Goal: Task Accomplishment & Management: Manage account settings

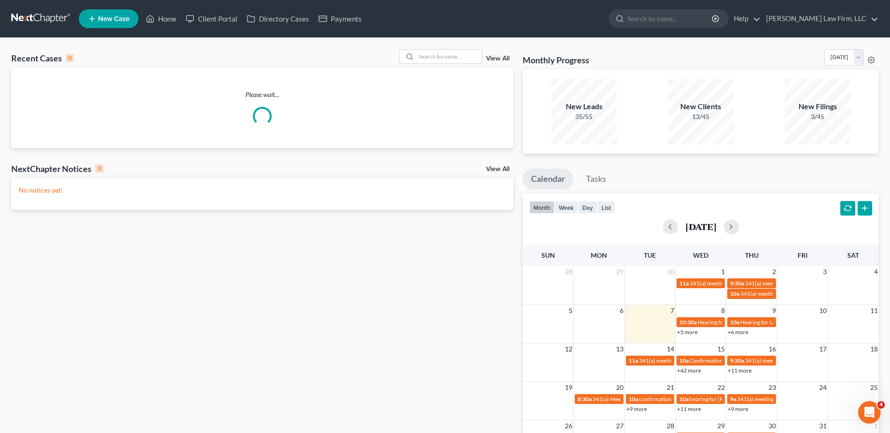
click at [435, 54] on input "search" at bounding box center [449, 57] width 66 height 14
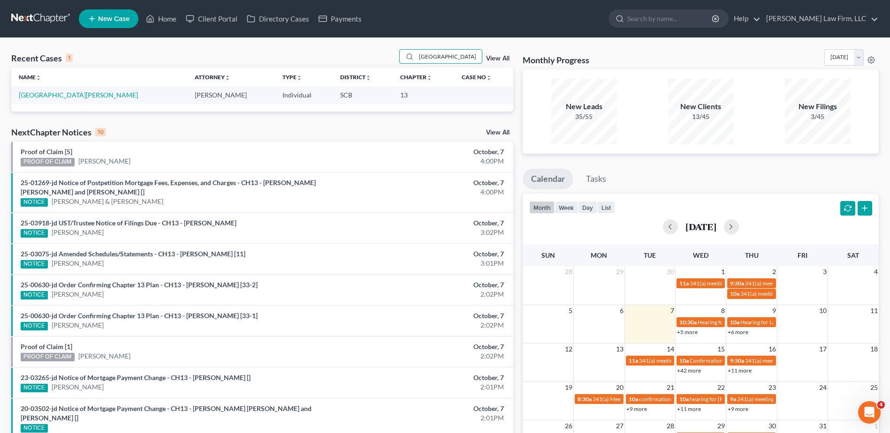
type input "[GEOGRAPHIC_DATA]"
click at [66, 98] on link "[GEOGRAPHIC_DATA][PERSON_NAME]" at bounding box center [78, 95] width 119 height 8
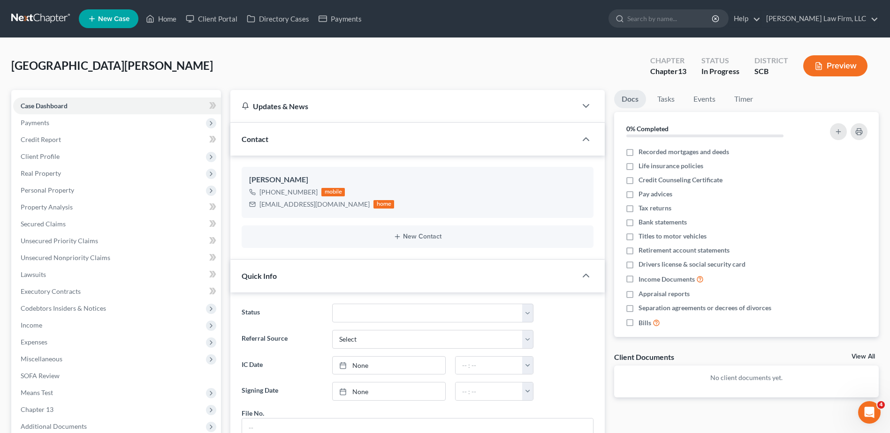
scroll to position [38, 0]
click at [118, 244] on link "Unsecured Priority Claims" at bounding box center [117, 241] width 208 height 17
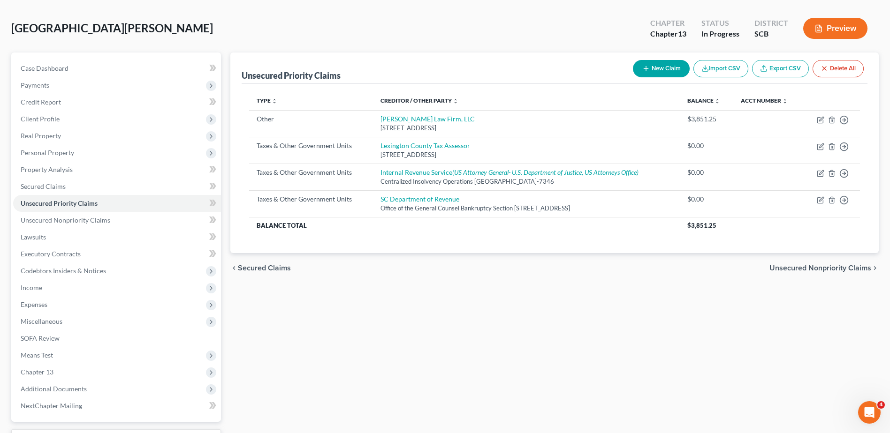
scroll to position [94, 0]
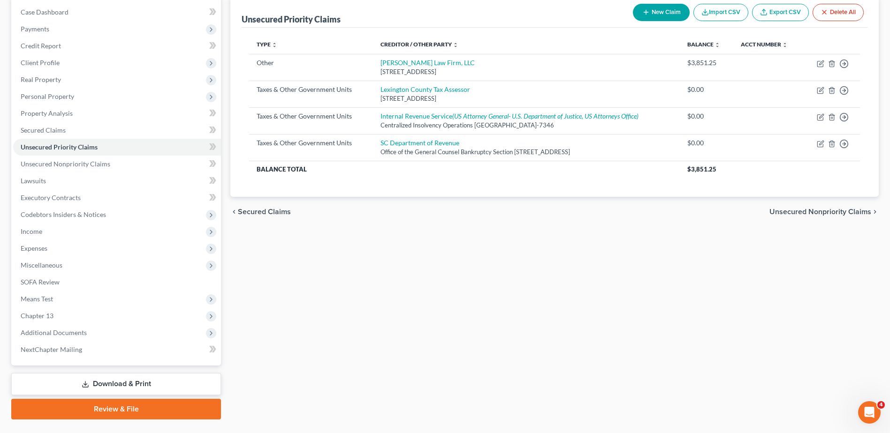
click at [68, 250] on span "Expenses" at bounding box center [117, 248] width 208 height 17
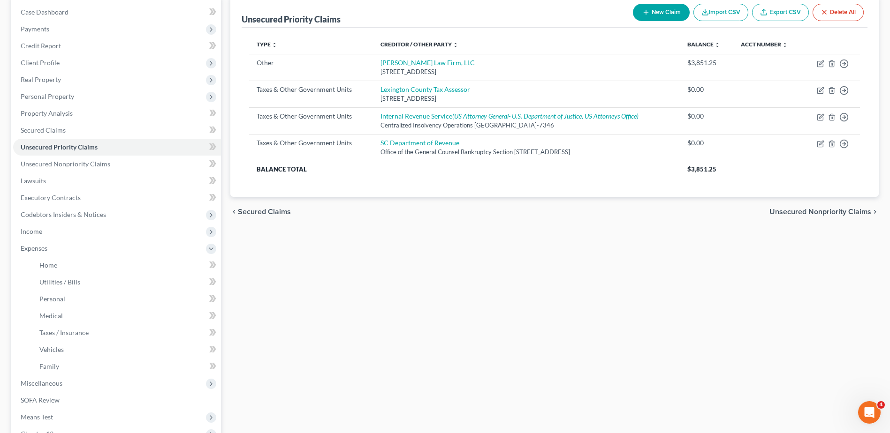
click at [57, 233] on span "Income" at bounding box center [117, 231] width 208 height 17
click at [64, 246] on span "Employment Income" at bounding box center [69, 248] width 60 height 8
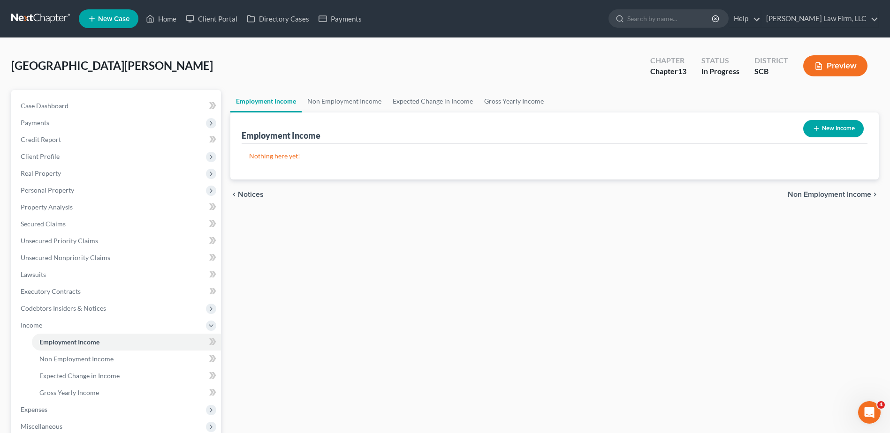
click at [151, 324] on span "Income" at bounding box center [117, 325] width 208 height 17
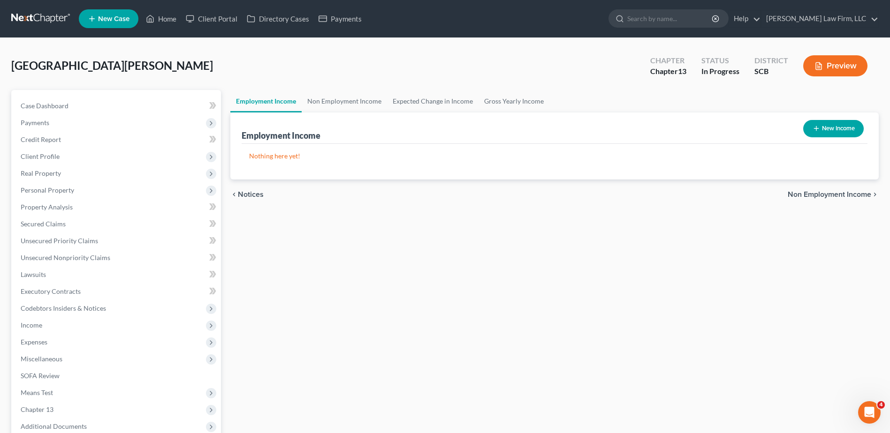
click at [62, 343] on span "Expenses" at bounding box center [117, 342] width 208 height 17
click at [66, 357] on link "Home" at bounding box center [126, 359] width 189 height 17
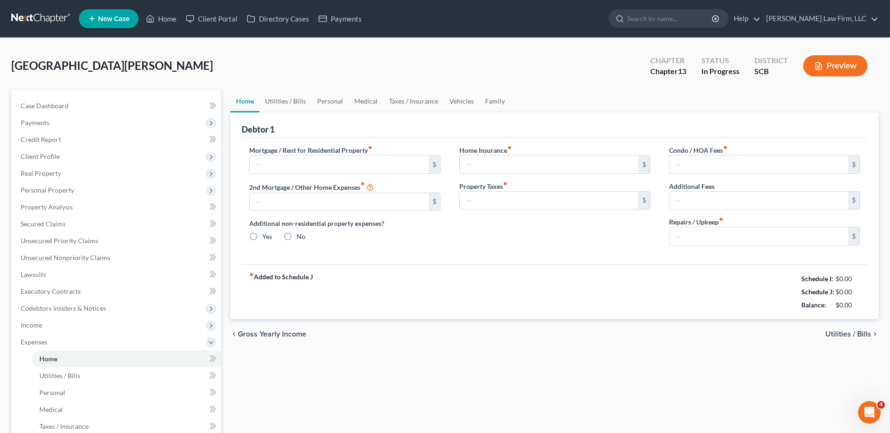
type input "0.00"
radio input "true"
type input "0.00"
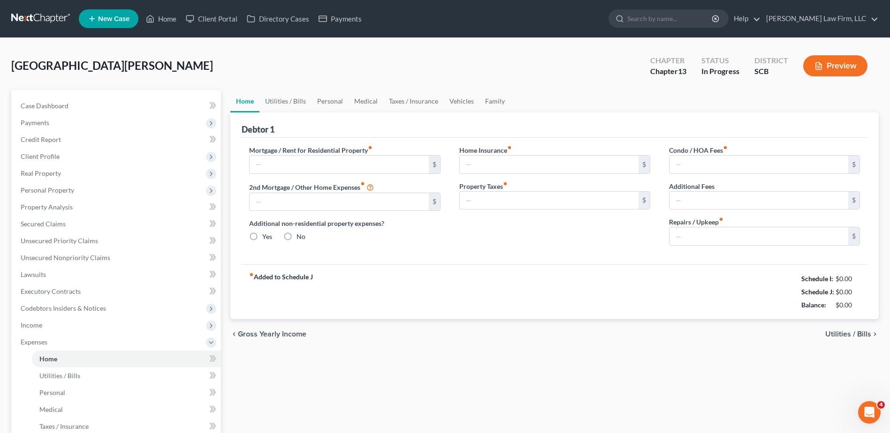
type input "0.00"
click at [295, 97] on link "Utilities / Bills" at bounding box center [285, 101] width 52 height 23
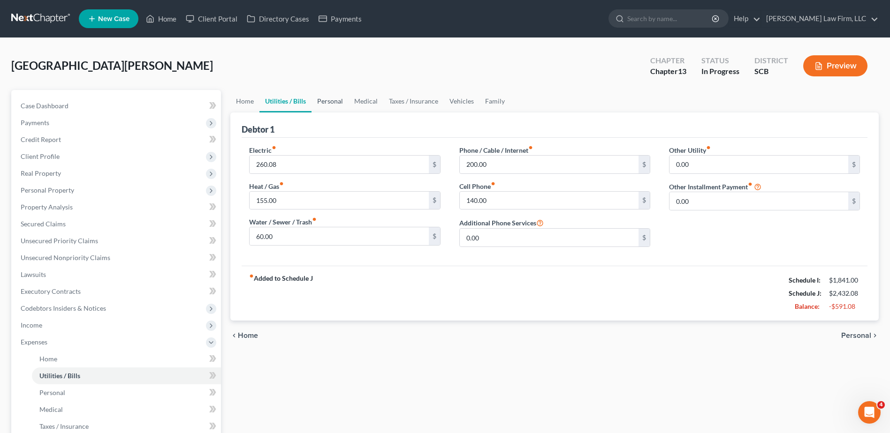
click at [321, 99] on link "Personal" at bounding box center [330, 101] width 37 height 23
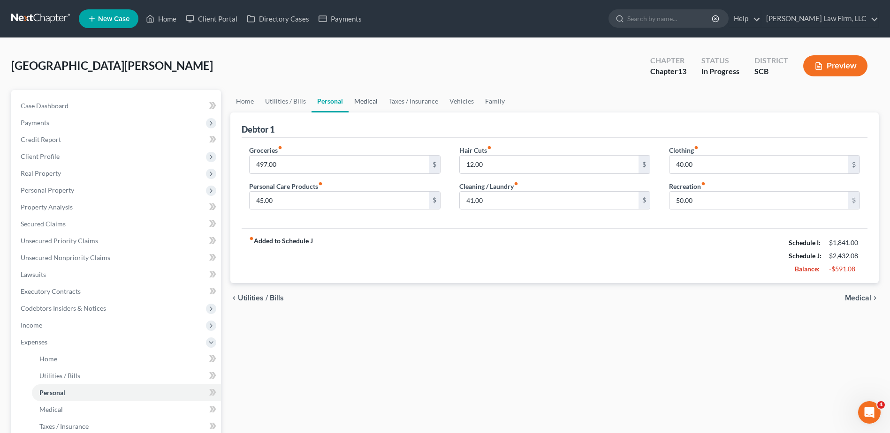
click at [361, 104] on link "Medical" at bounding box center [366, 101] width 35 height 23
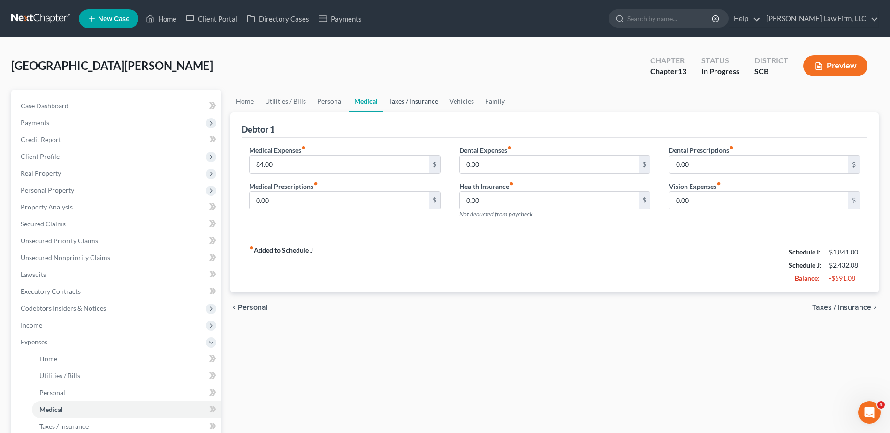
click at [399, 100] on link "Taxes / Insurance" at bounding box center [413, 101] width 61 height 23
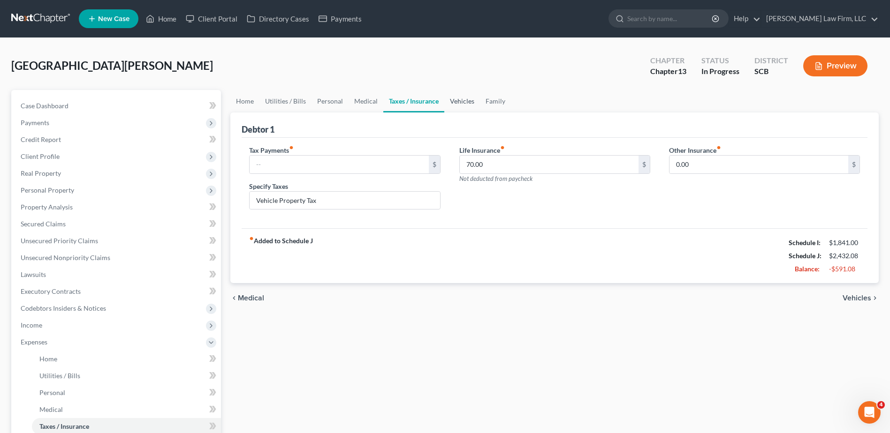
click at [467, 98] on link "Vehicles" at bounding box center [462, 101] width 36 height 23
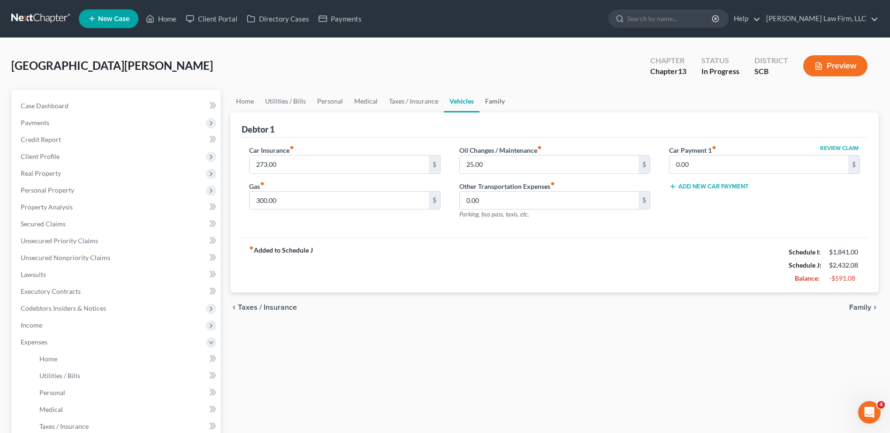
click at [490, 99] on link "Family" at bounding box center [494, 101] width 31 height 23
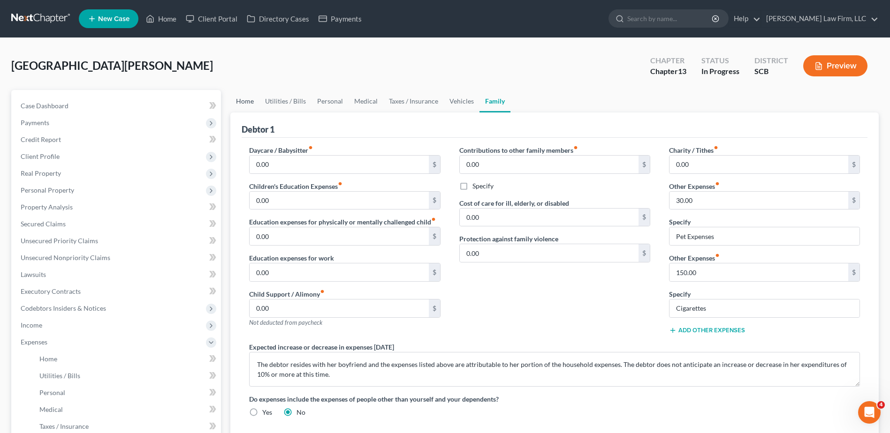
click at [239, 106] on link "Home" at bounding box center [244, 101] width 29 height 23
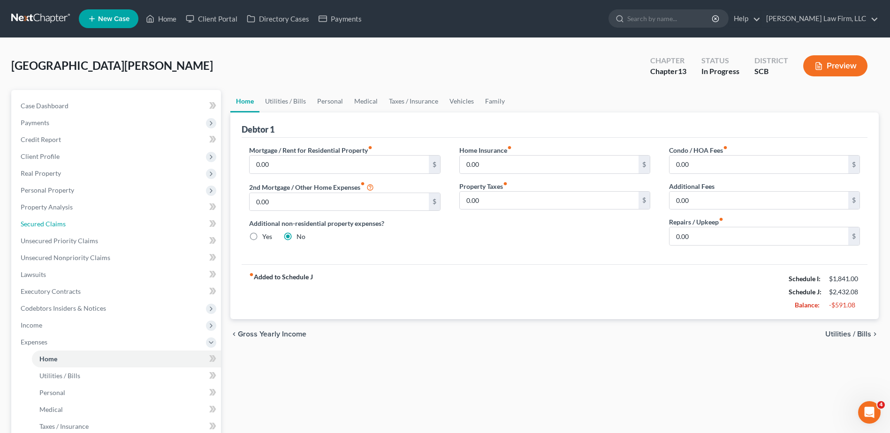
click at [85, 220] on link "Secured Claims" at bounding box center [117, 224] width 208 height 17
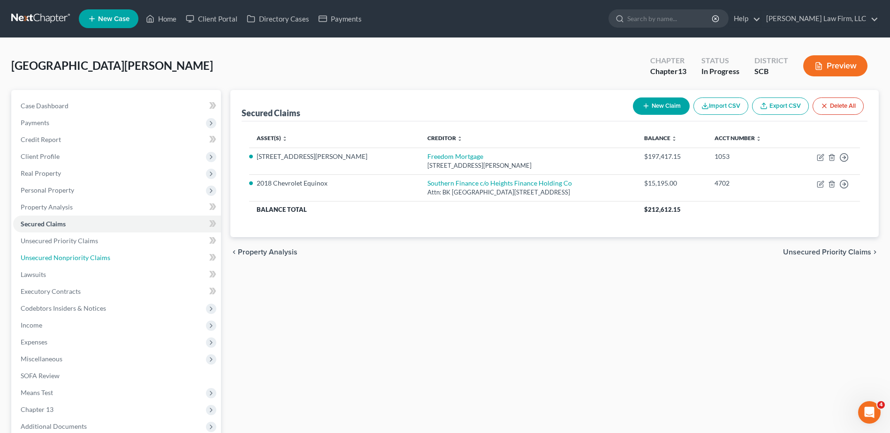
click at [60, 256] on span "Unsecured Nonpriority Claims" at bounding box center [66, 258] width 90 height 8
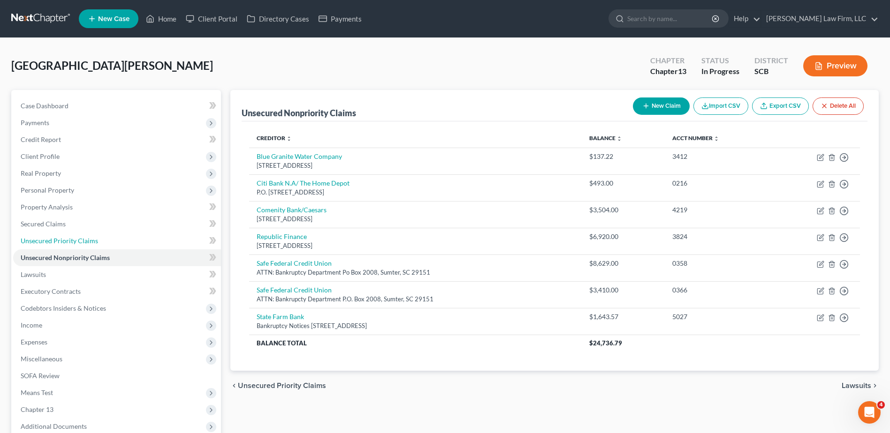
click at [74, 238] on span "Unsecured Priority Claims" at bounding box center [59, 241] width 77 height 8
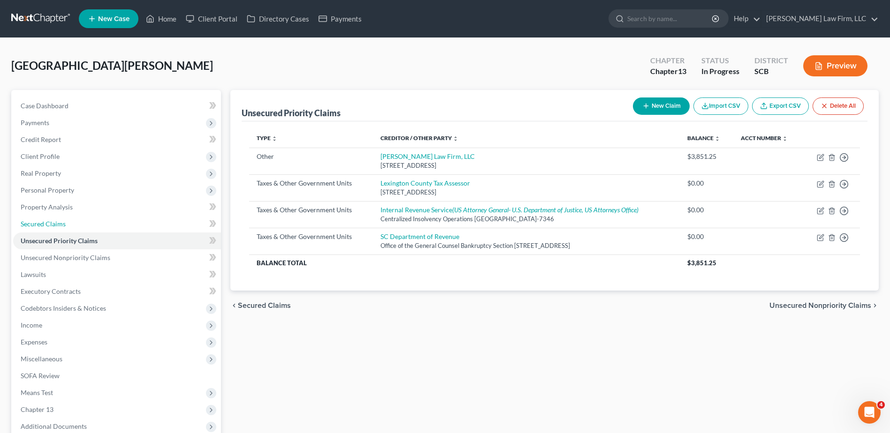
click at [68, 221] on link "Secured Claims" at bounding box center [117, 224] width 208 height 17
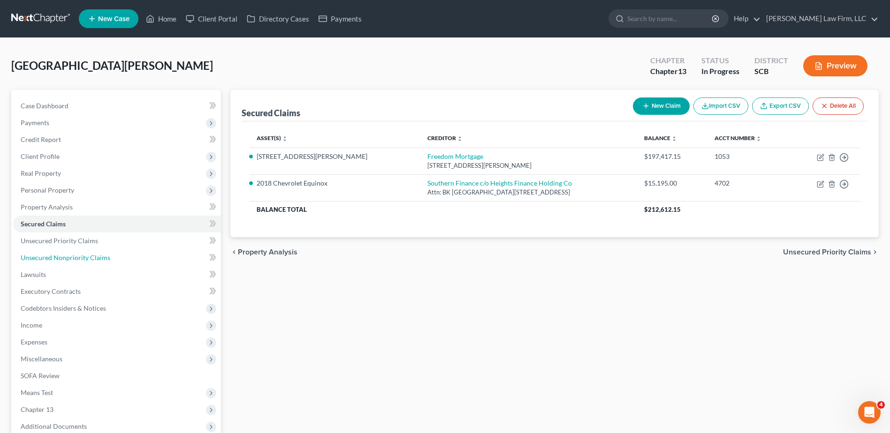
click at [89, 255] on span "Unsecured Nonpriority Claims" at bounding box center [66, 258] width 90 height 8
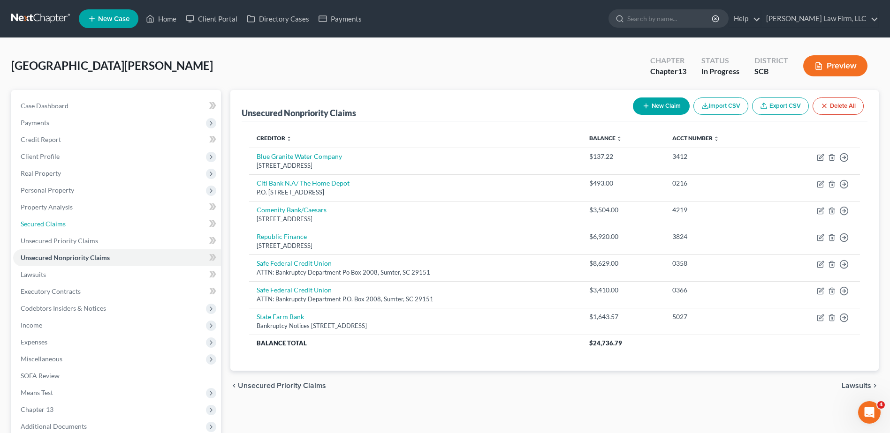
click at [97, 220] on link "Secured Claims" at bounding box center [117, 224] width 208 height 17
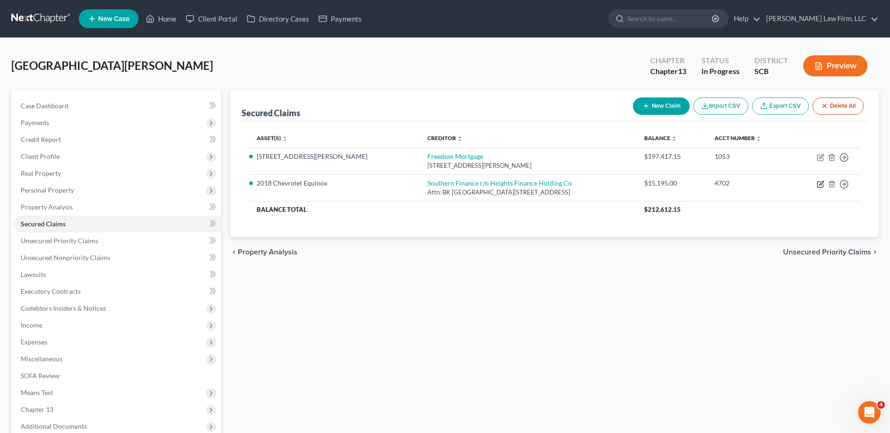
click at [819, 187] on icon "button" at bounding box center [821, 185] width 8 height 8
select select "42"
select select "0"
select select "4"
select select "3"
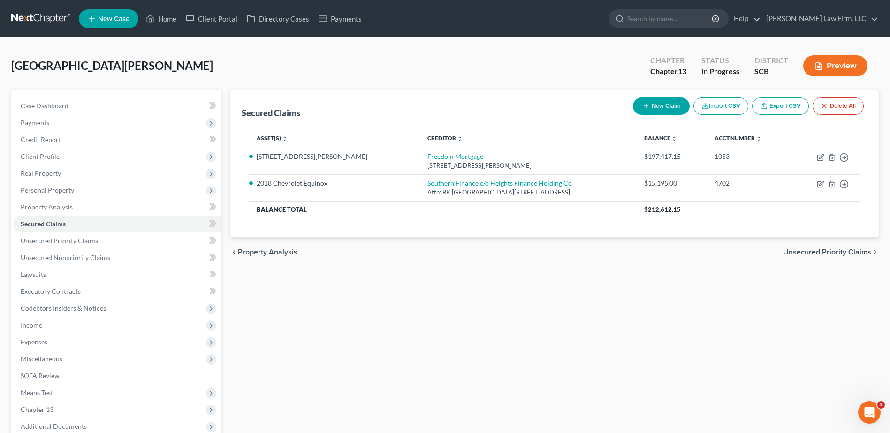
select select "0"
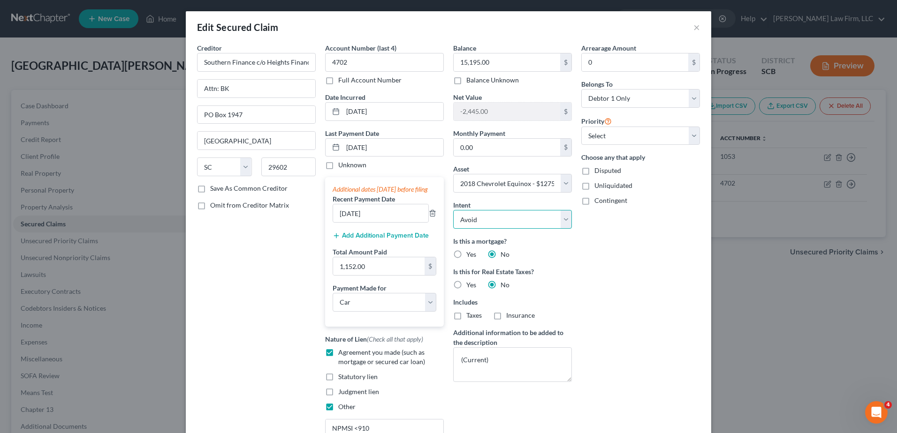
click at [555, 217] on select "Select Surrender Redeem Reaffirm Avoid Other" at bounding box center [512, 219] width 119 height 19
select select "4"
click at [453, 210] on select "Select Surrender Redeem Reaffirm Avoid Other" at bounding box center [512, 219] width 119 height 19
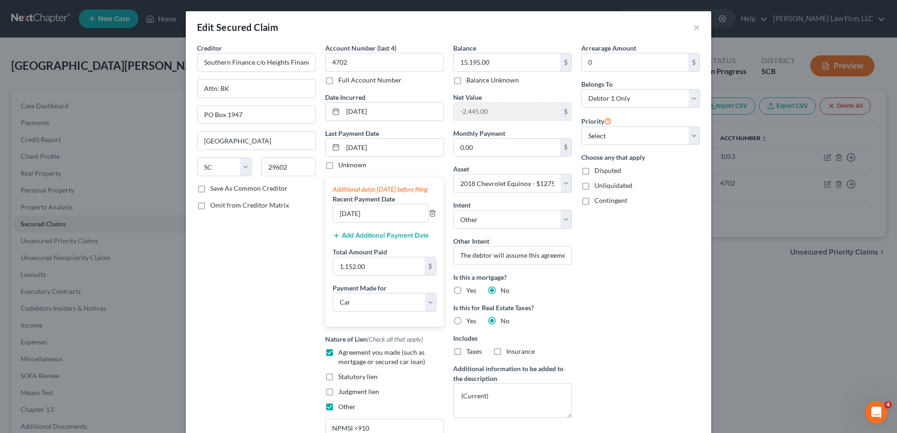
click at [657, 260] on div "Arrearage Amount 0 $ Belongs To * Select Debtor 1 Only Debtor 2 Only Debtor 1 A…" at bounding box center [641, 244] width 128 height 402
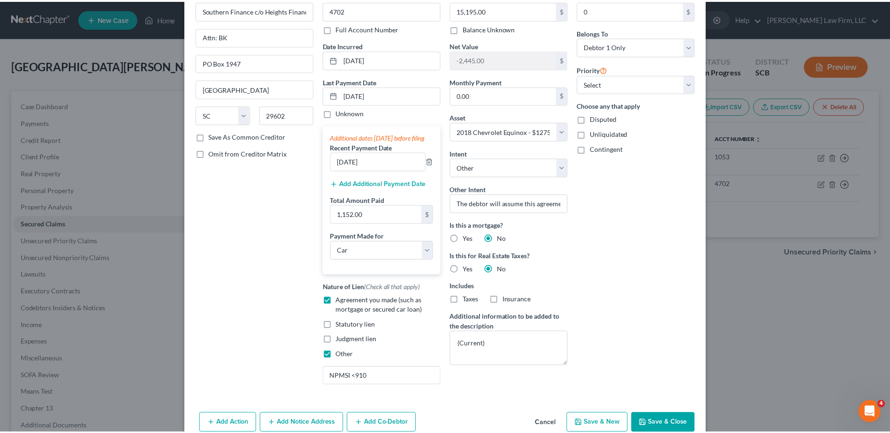
scroll to position [107, 0]
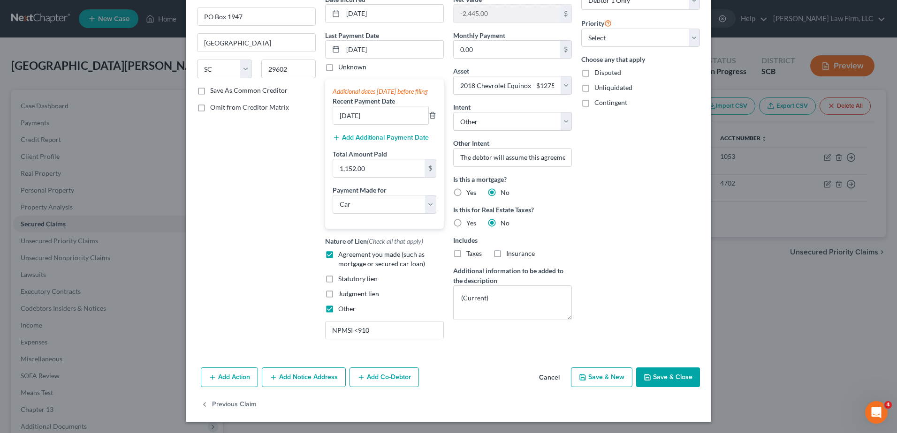
click at [664, 379] on button "Save & Close" at bounding box center [668, 378] width 64 height 20
select select
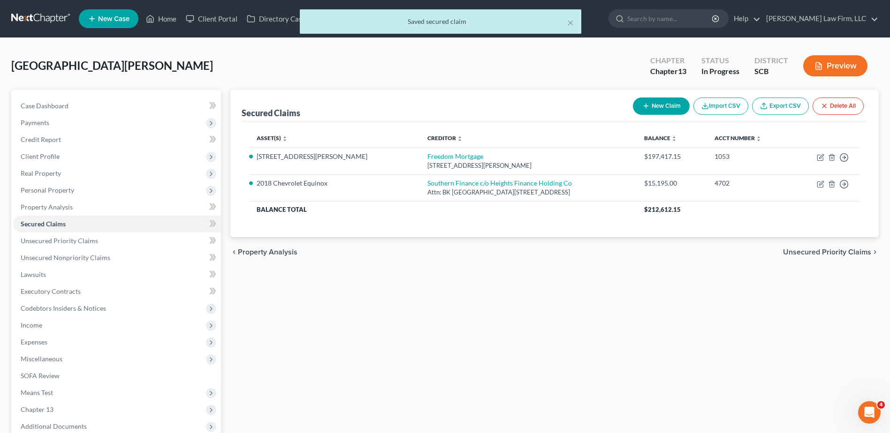
click at [49, 327] on span "Income" at bounding box center [117, 325] width 208 height 17
click at [85, 343] on span "Employment Income" at bounding box center [69, 342] width 60 height 8
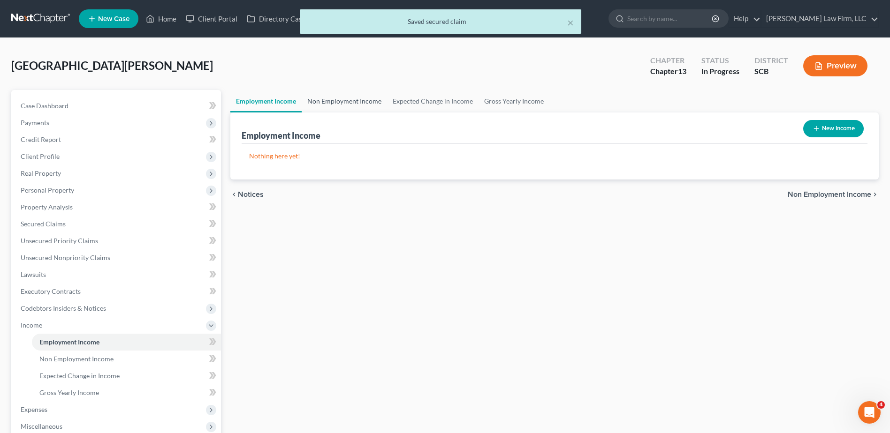
click at [321, 103] on link "Non Employment Income" at bounding box center [344, 101] width 85 height 23
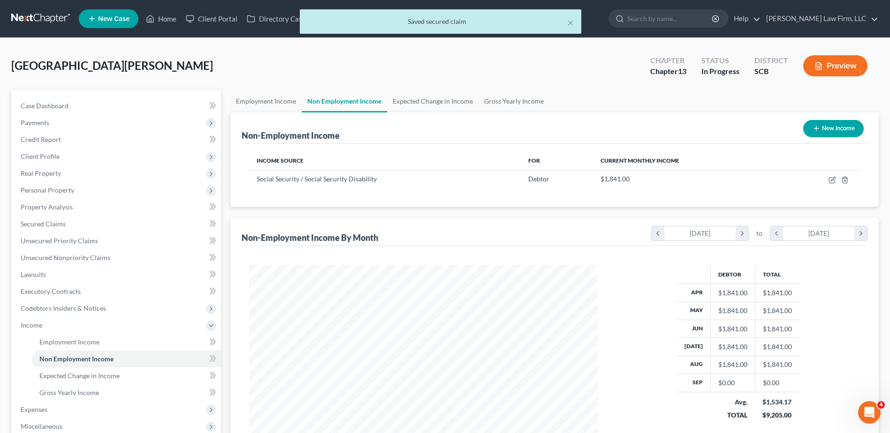
scroll to position [174, 367]
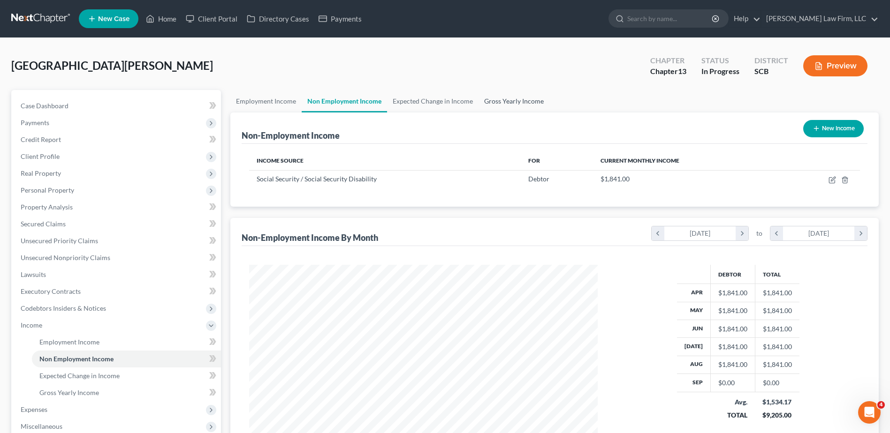
click at [509, 102] on link "Gross Yearly Income" at bounding box center [514, 101] width 71 height 23
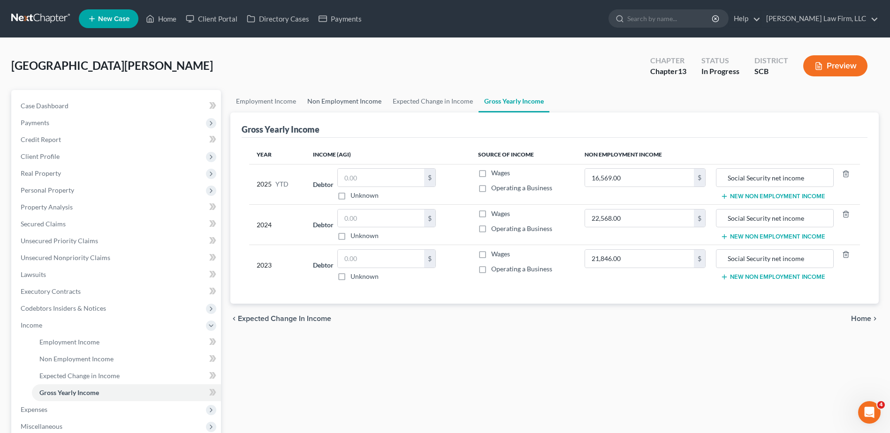
click at [356, 102] on link "Non Employment Income" at bounding box center [344, 101] width 85 height 23
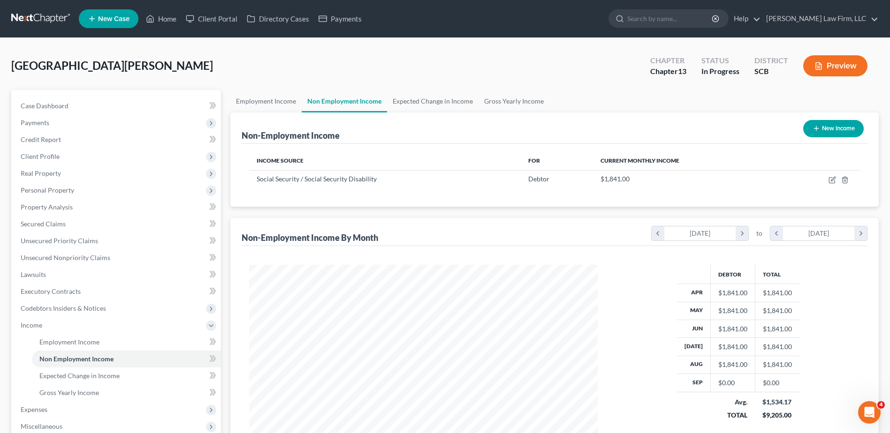
scroll to position [174, 367]
click at [426, 104] on link "Expected Change in Income" at bounding box center [432, 101] width 91 height 23
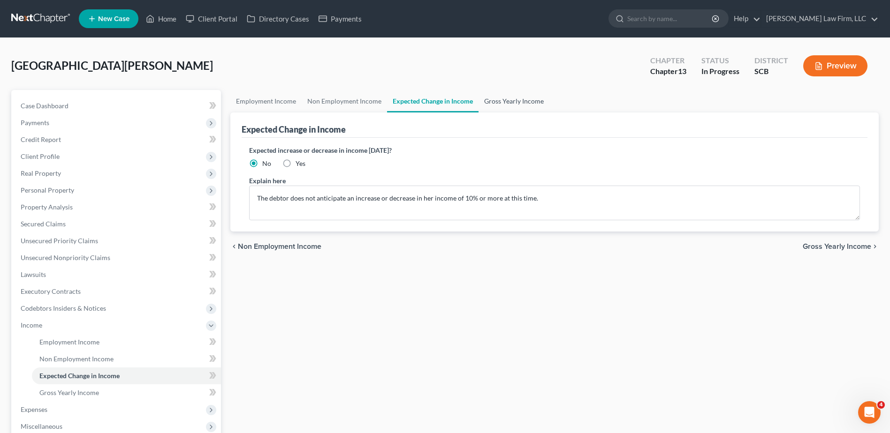
click at [512, 100] on link "Gross Yearly Income" at bounding box center [514, 101] width 71 height 23
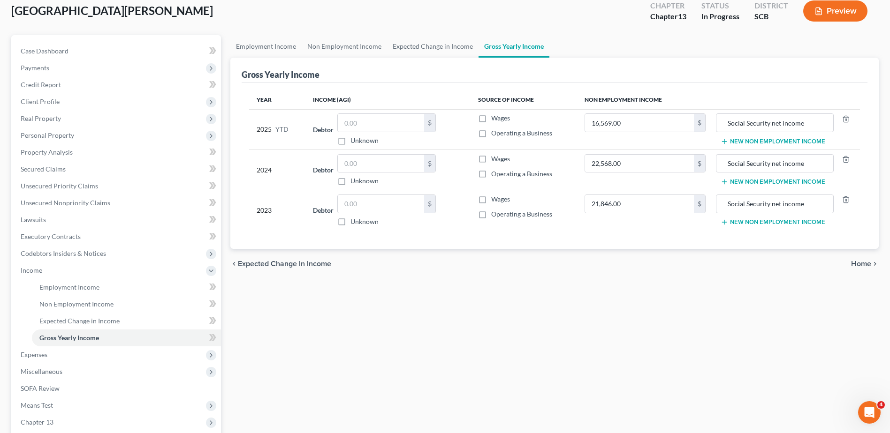
scroll to position [141, 0]
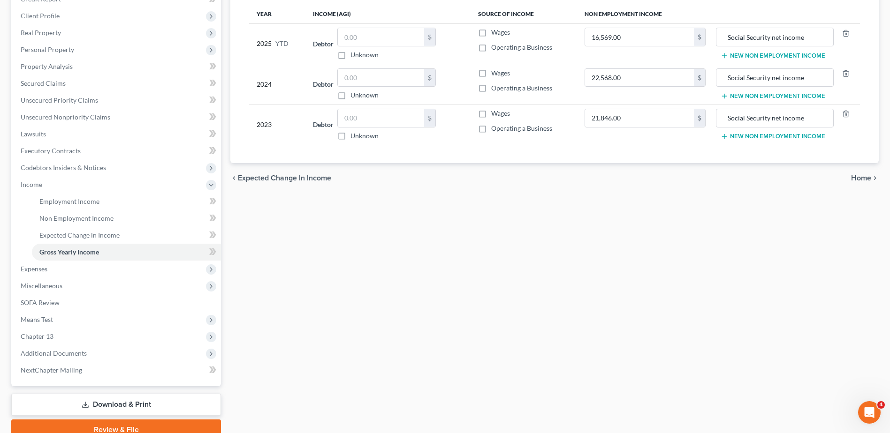
click at [61, 268] on span "Expenses" at bounding box center [117, 269] width 208 height 17
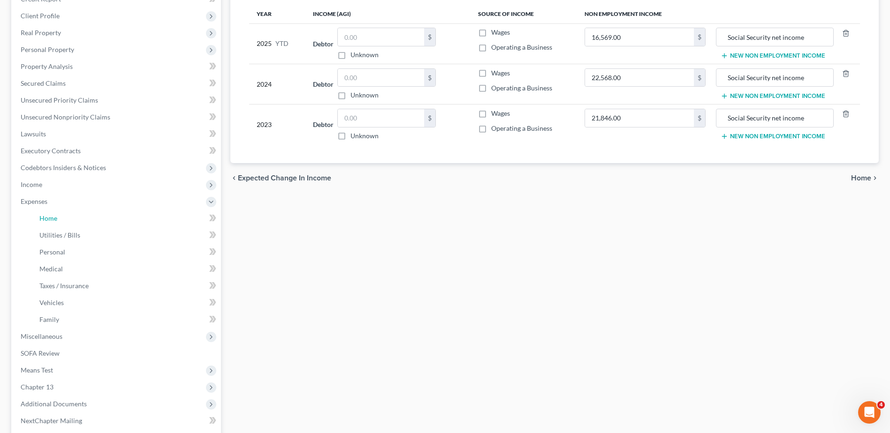
click at [61, 218] on link "Home" at bounding box center [126, 218] width 189 height 17
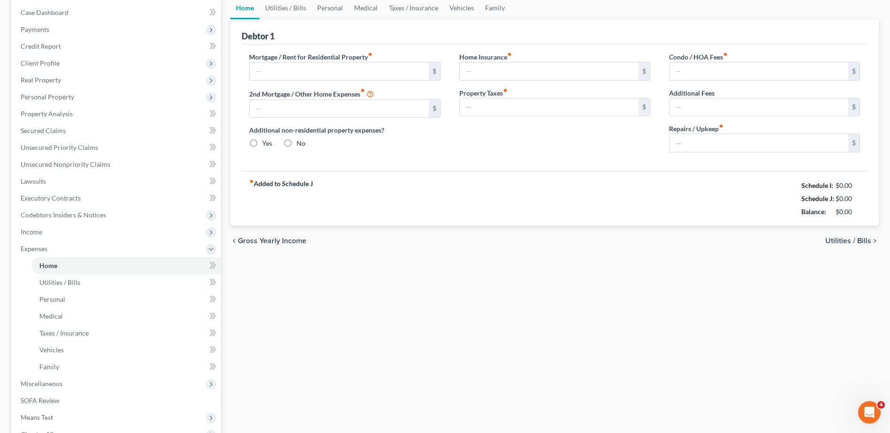
type input "0.00"
radio input "true"
type input "0.00"
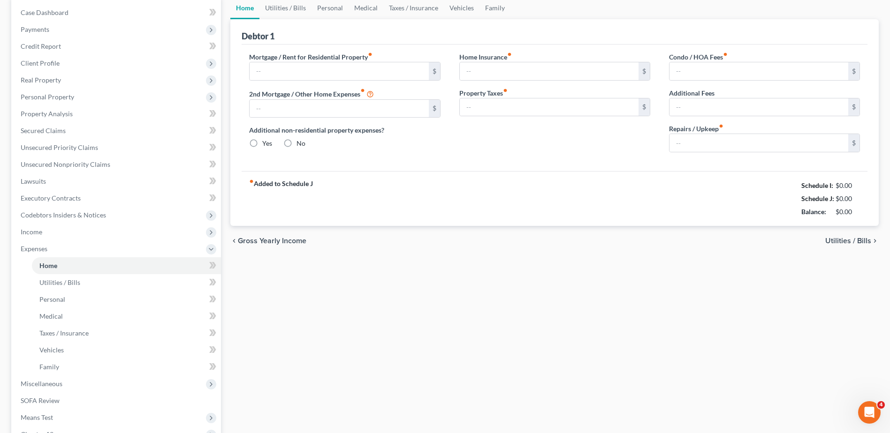
type input "0.00"
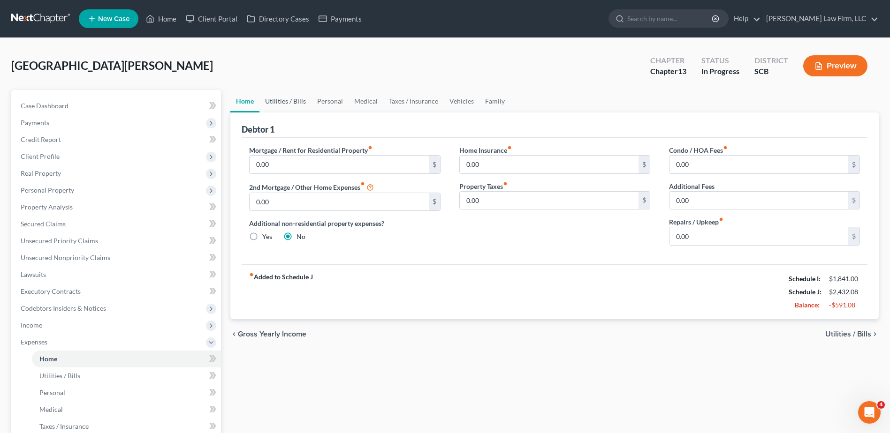
click at [273, 107] on link "Utilities / Bills" at bounding box center [285, 101] width 52 height 23
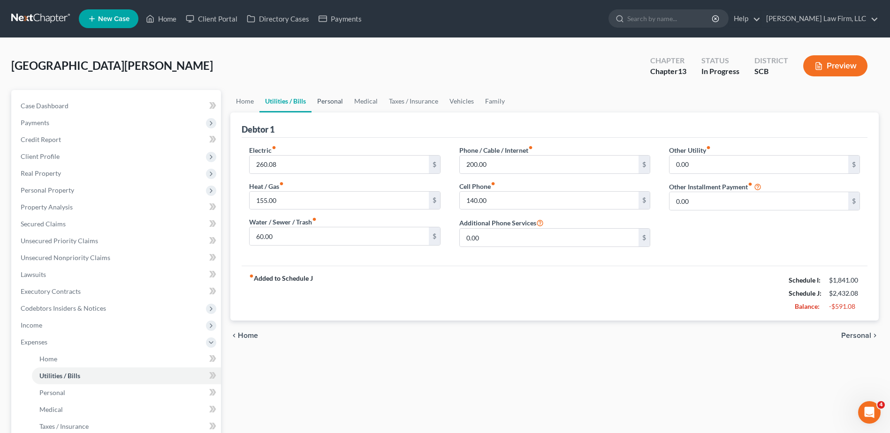
click at [325, 97] on link "Personal" at bounding box center [330, 101] width 37 height 23
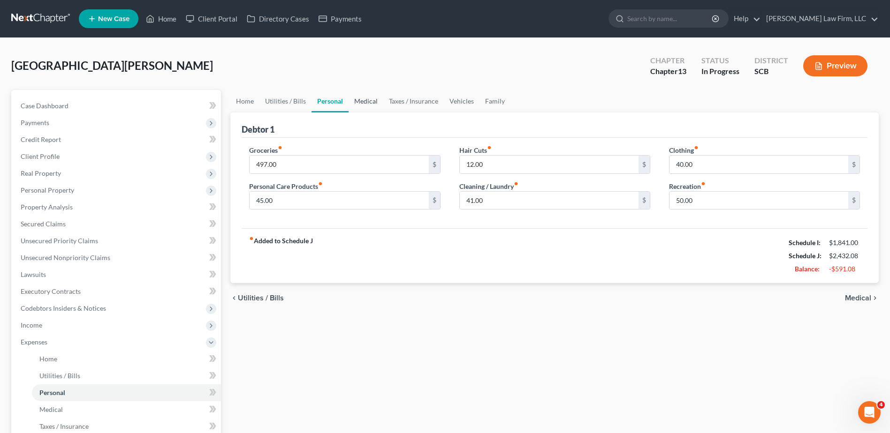
click at [367, 98] on link "Medical" at bounding box center [366, 101] width 35 height 23
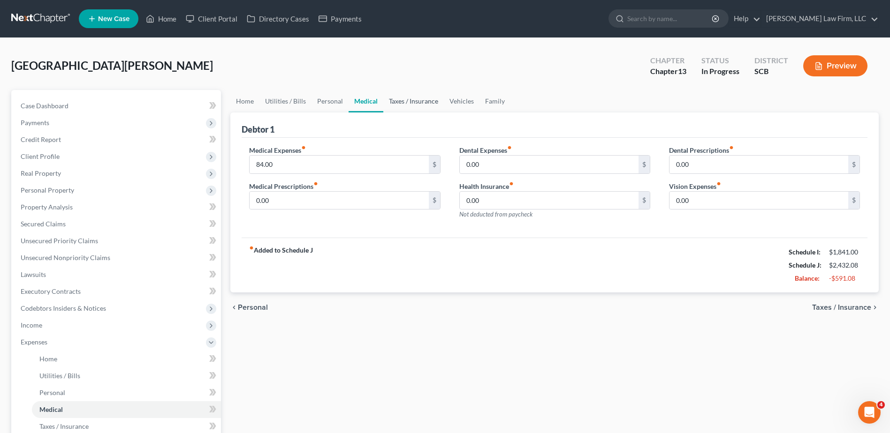
click at [412, 99] on link "Taxes / Insurance" at bounding box center [413, 101] width 61 height 23
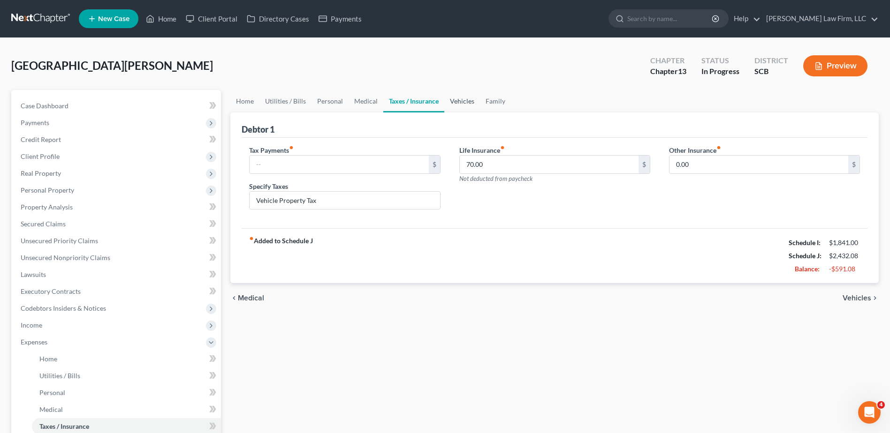
click at [464, 100] on link "Vehicles" at bounding box center [462, 101] width 36 height 23
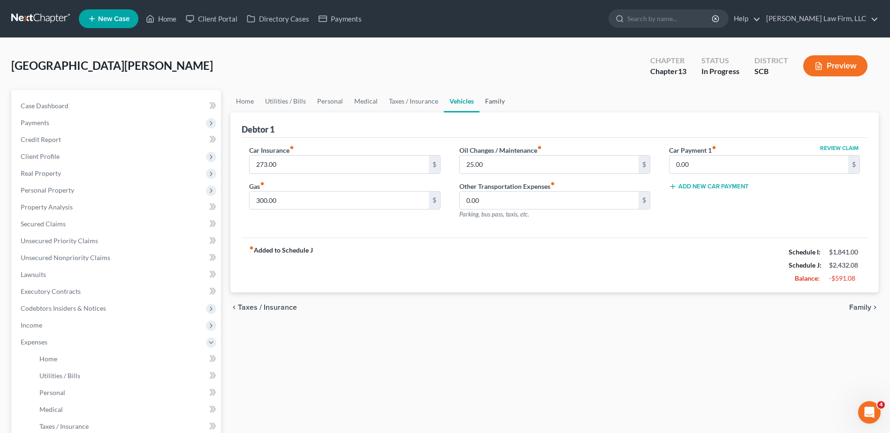
click at [501, 98] on link "Family" at bounding box center [494, 101] width 31 height 23
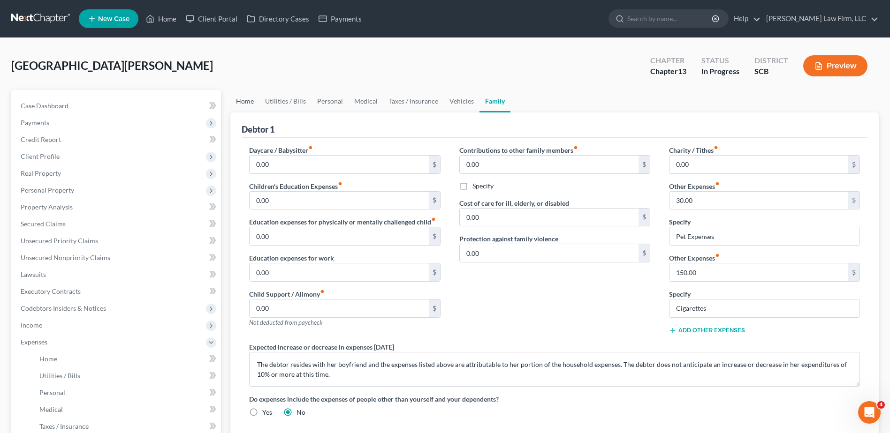
click at [245, 102] on link "Home" at bounding box center [244, 101] width 29 height 23
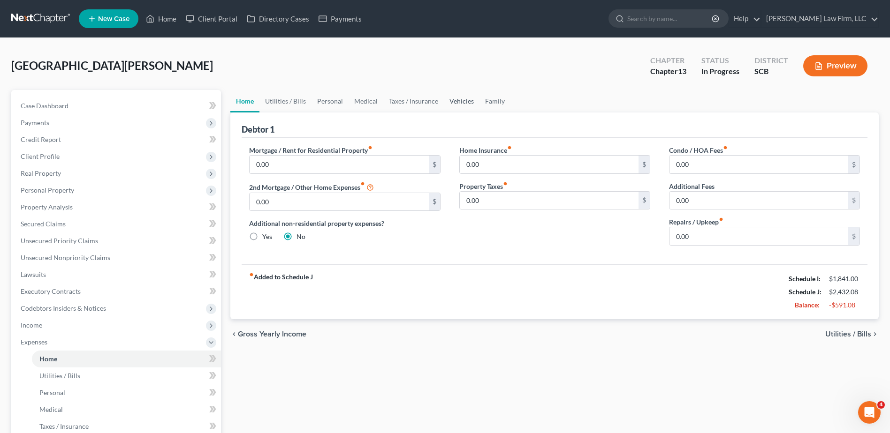
click at [463, 102] on link "Vehicles" at bounding box center [462, 101] width 36 height 23
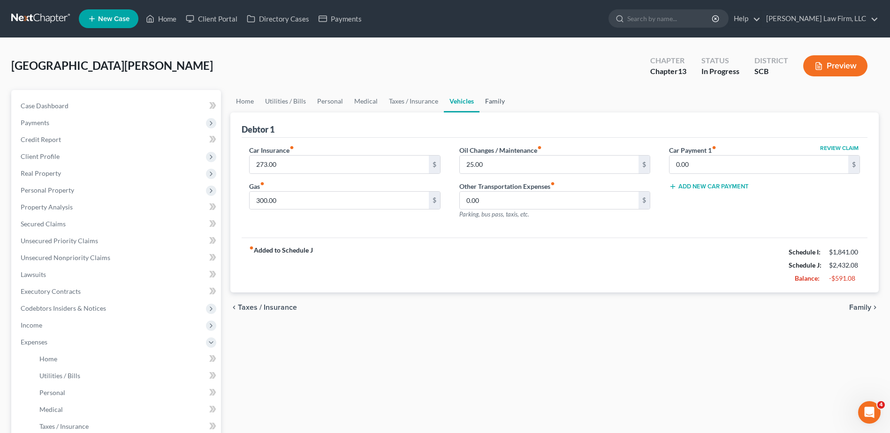
click at [486, 102] on link "Family" at bounding box center [494, 101] width 31 height 23
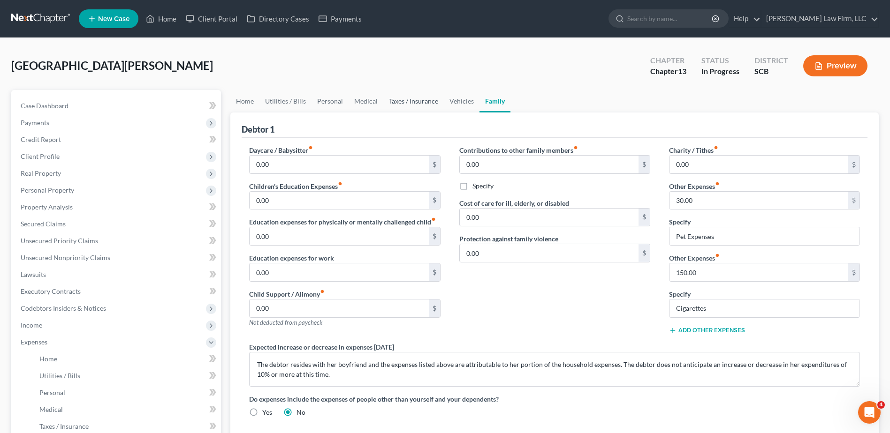
click at [421, 103] on link "Taxes / Insurance" at bounding box center [413, 101] width 61 height 23
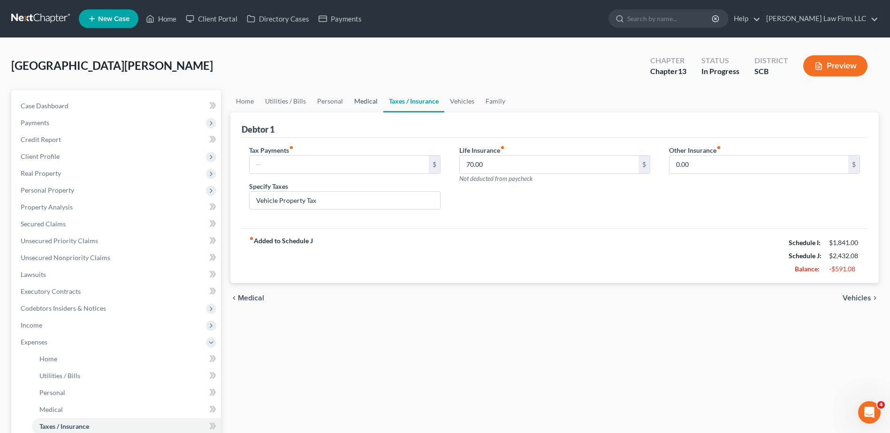
click at [373, 105] on link "Medical" at bounding box center [366, 101] width 35 height 23
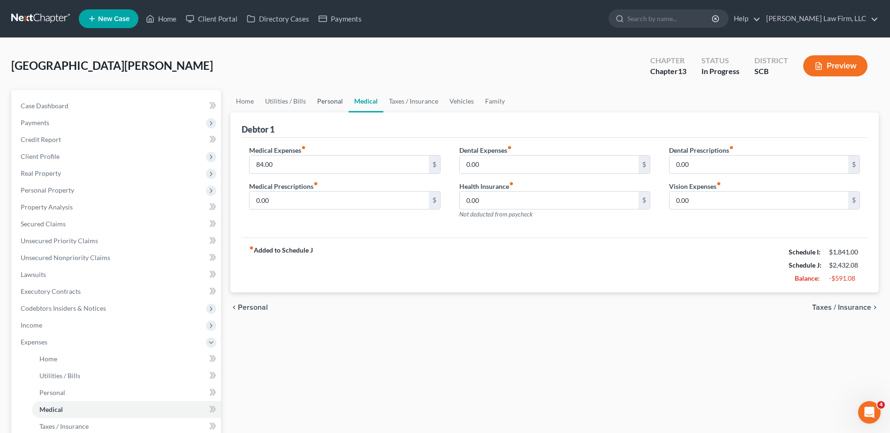
click at [337, 104] on link "Personal" at bounding box center [330, 101] width 37 height 23
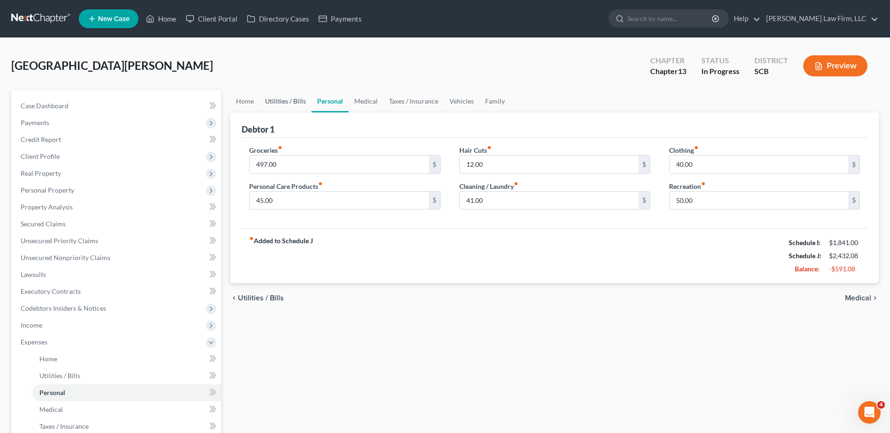
click at [279, 103] on link "Utilities / Bills" at bounding box center [285, 101] width 52 height 23
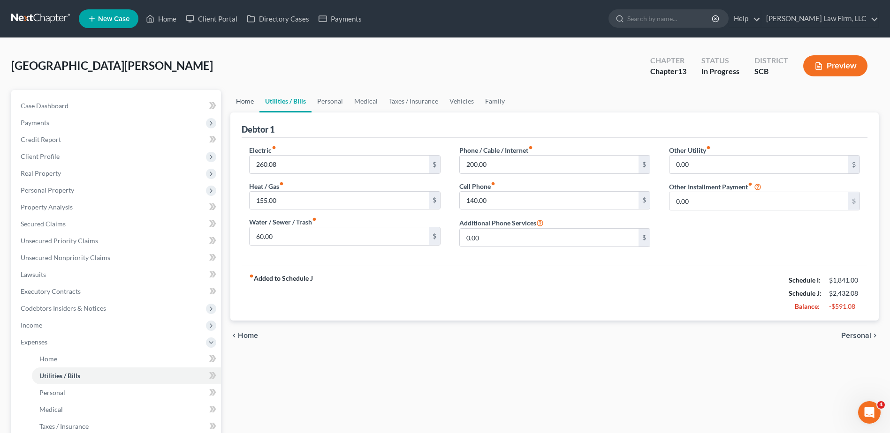
click at [248, 103] on link "Home" at bounding box center [244, 101] width 29 height 23
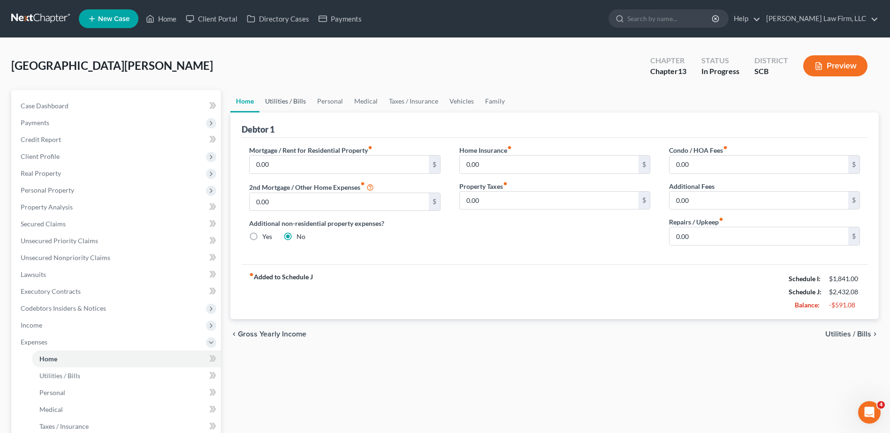
click at [292, 102] on link "Utilities / Bills" at bounding box center [285, 101] width 52 height 23
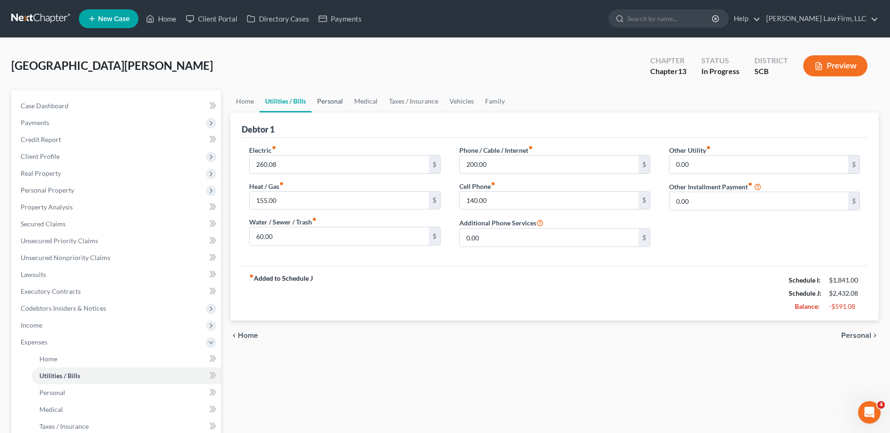
click at [333, 98] on link "Personal" at bounding box center [330, 101] width 37 height 23
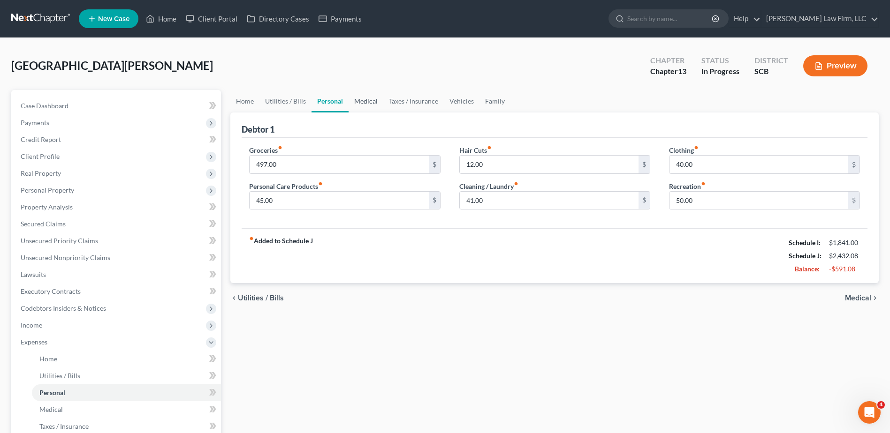
click at [363, 98] on link "Medical" at bounding box center [366, 101] width 35 height 23
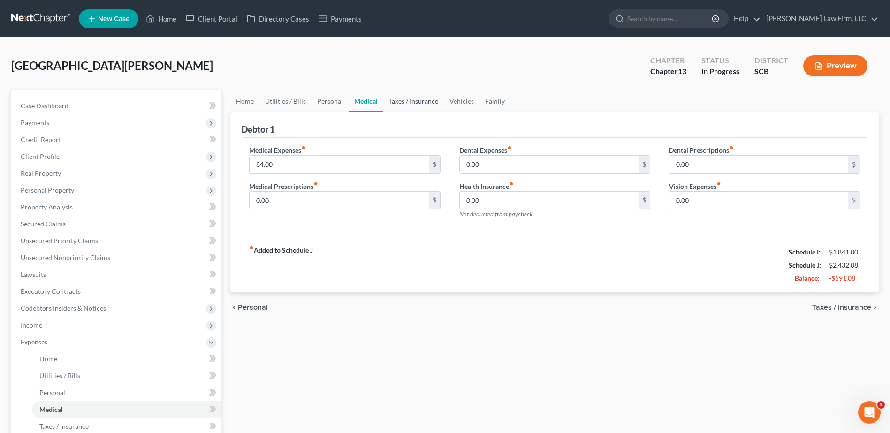
click at [411, 103] on link "Taxes / Insurance" at bounding box center [413, 101] width 61 height 23
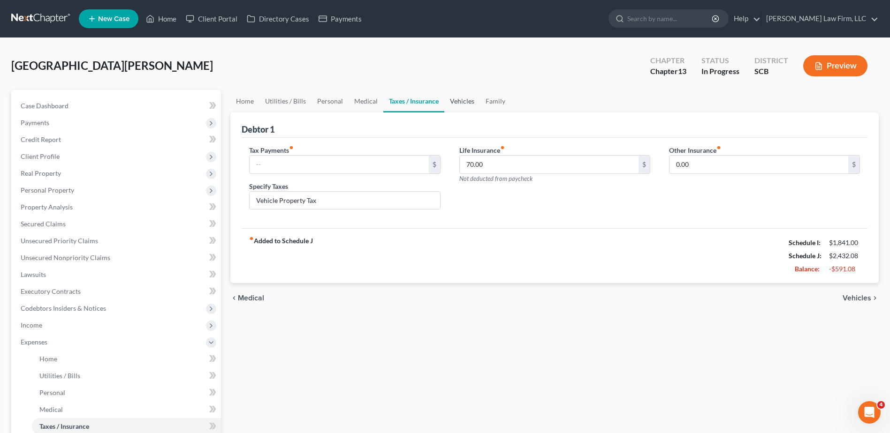
click at [459, 101] on link "Vehicles" at bounding box center [462, 101] width 36 height 23
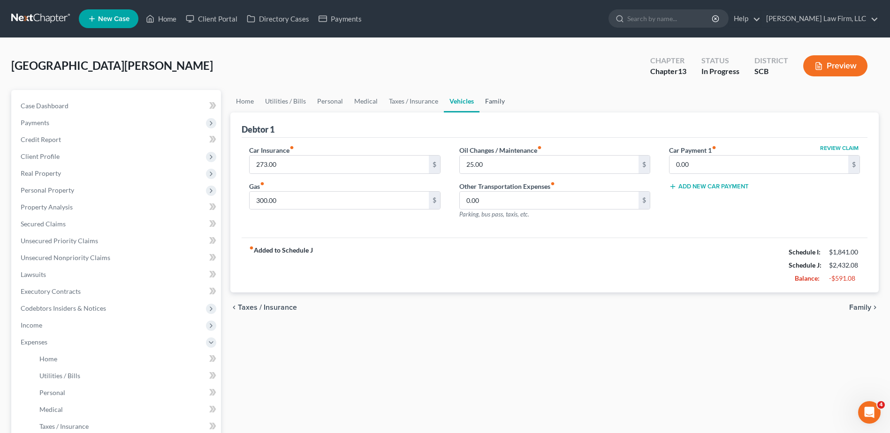
click at [495, 99] on link "Family" at bounding box center [494, 101] width 31 height 23
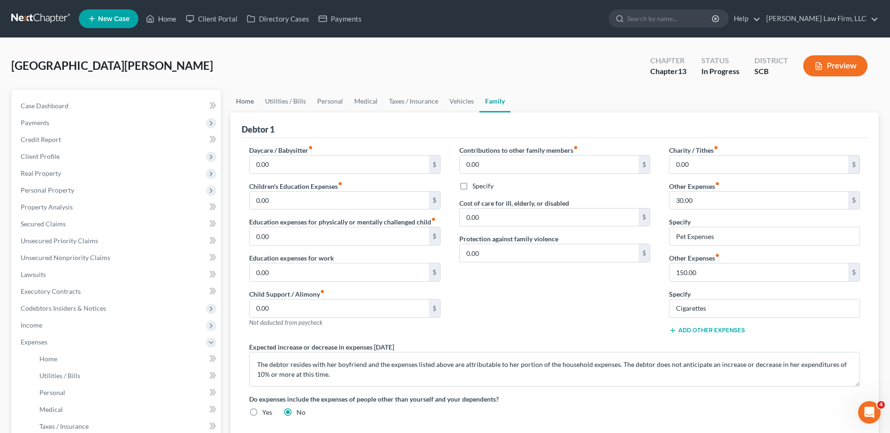
click at [253, 102] on link "Home" at bounding box center [244, 101] width 29 height 23
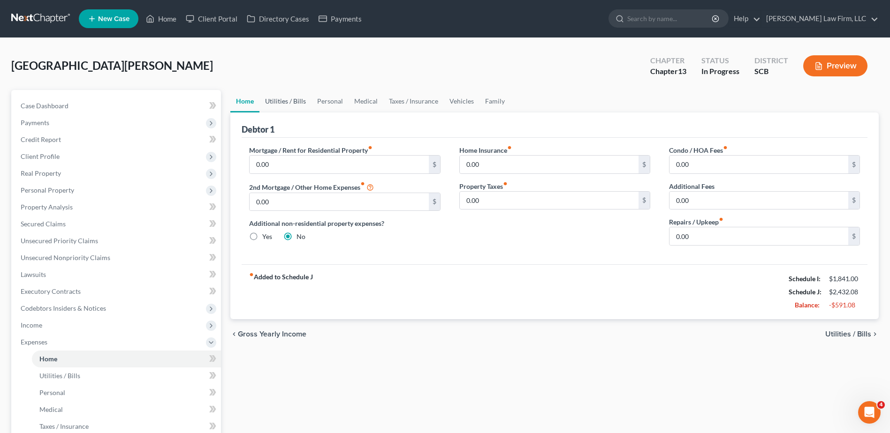
click at [296, 100] on link "Utilities / Bills" at bounding box center [285, 101] width 52 height 23
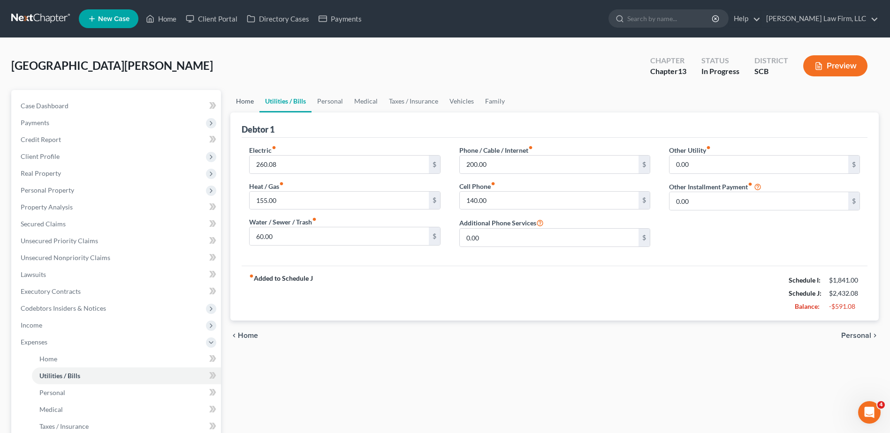
click at [241, 103] on link "Home" at bounding box center [244, 101] width 29 height 23
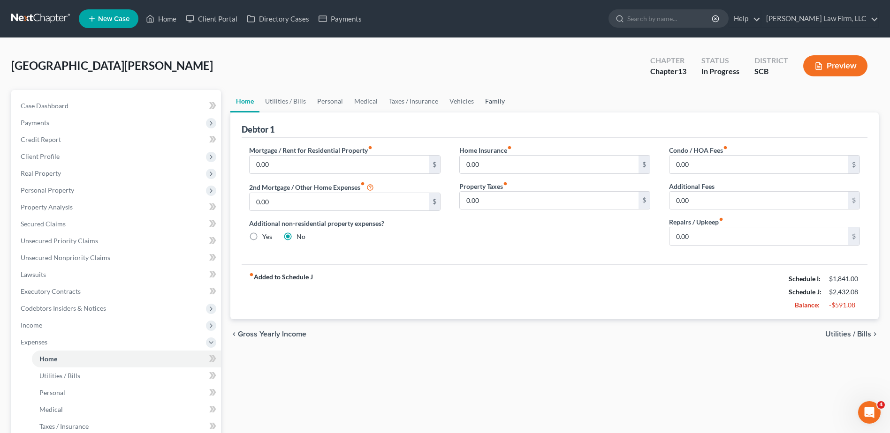
click at [495, 100] on link "Family" at bounding box center [494, 101] width 31 height 23
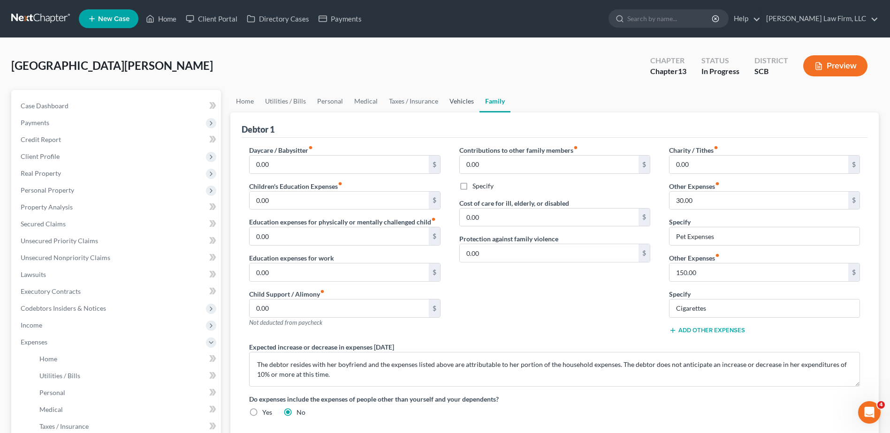
click at [453, 104] on link "Vehicles" at bounding box center [462, 101] width 36 height 23
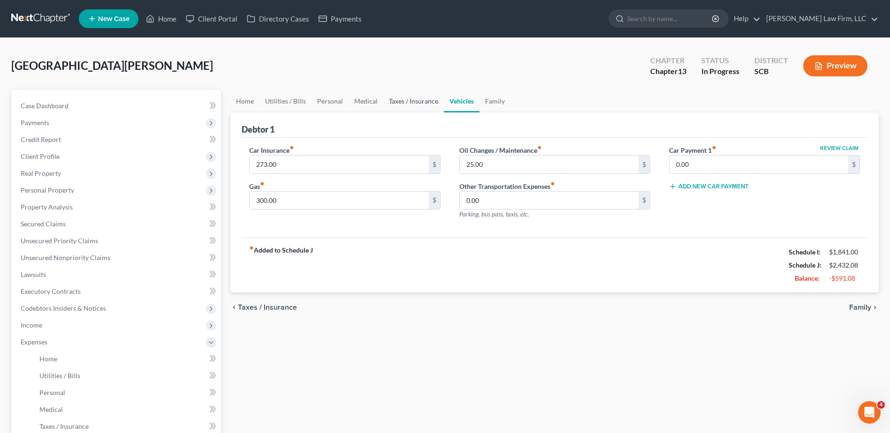
click at [423, 101] on link "Taxes / Insurance" at bounding box center [413, 101] width 61 height 23
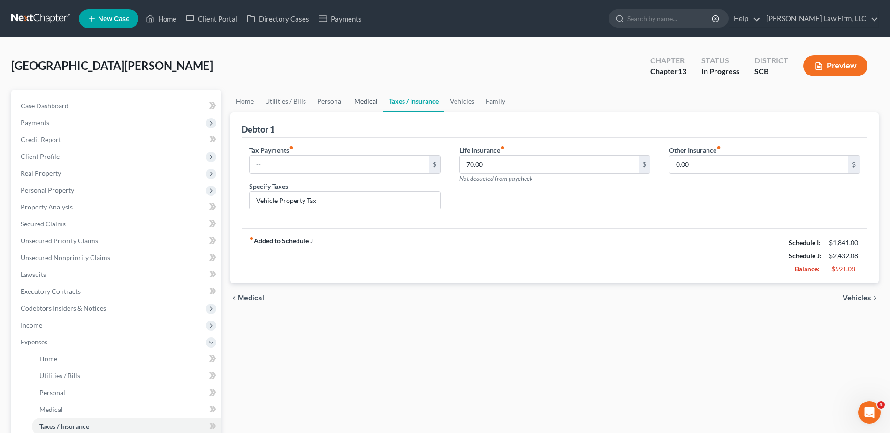
click at [370, 101] on link "Medical" at bounding box center [366, 101] width 35 height 23
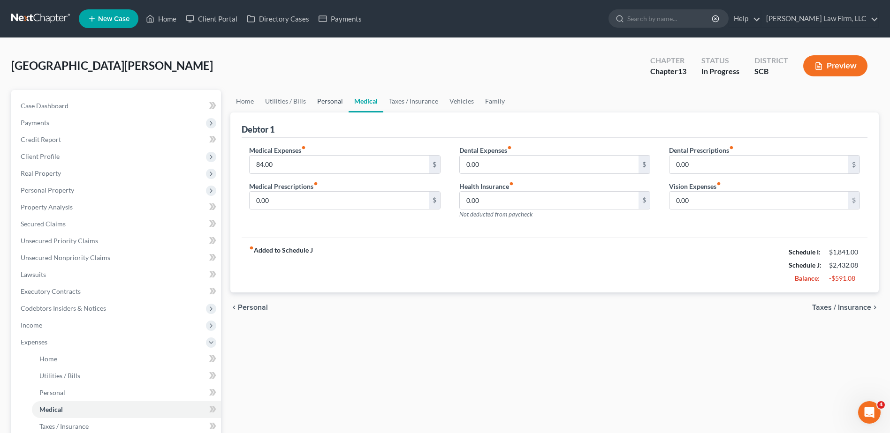
click at [330, 101] on link "Personal" at bounding box center [330, 101] width 37 height 23
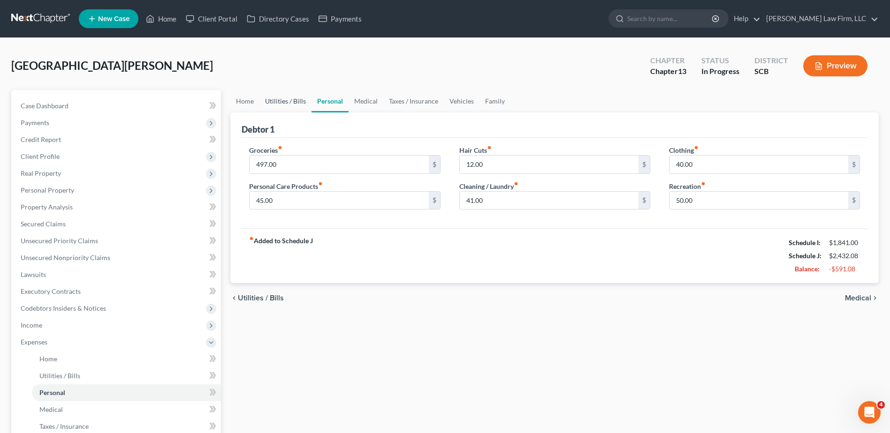
click at [288, 101] on link "Utilities / Bills" at bounding box center [285, 101] width 52 height 23
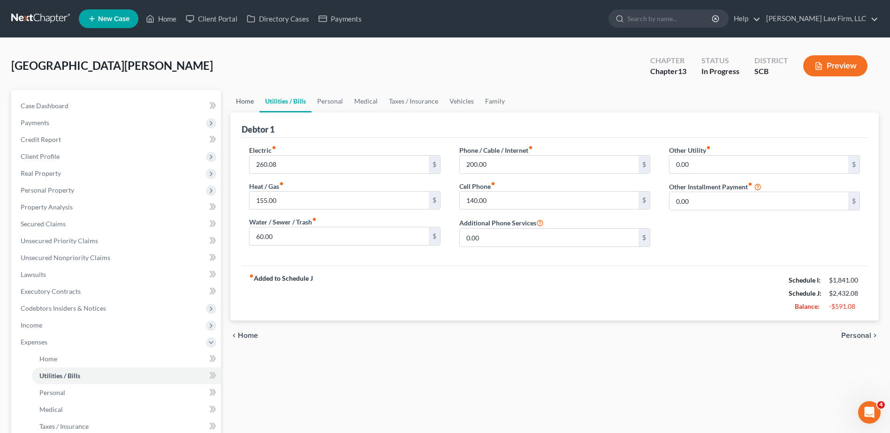
click at [246, 102] on link "Home" at bounding box center [244, 101] width 29 height 23
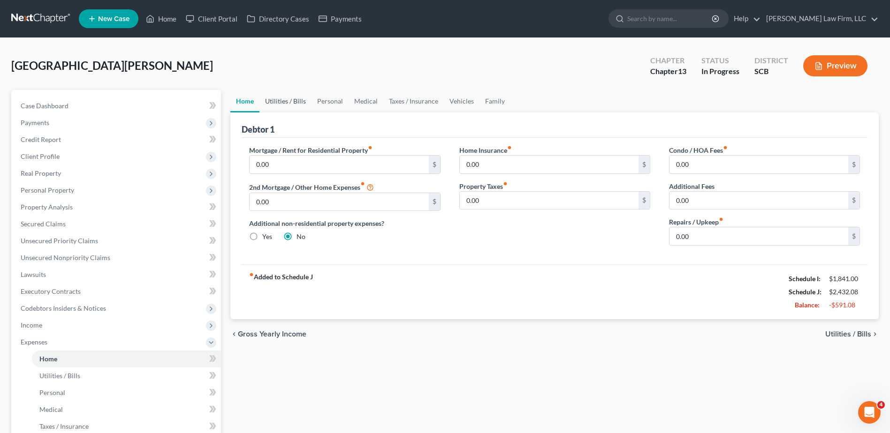
click at [291, 99] on link "Utilities / Bills" at bounding box center [285, 101] width 52 height 23
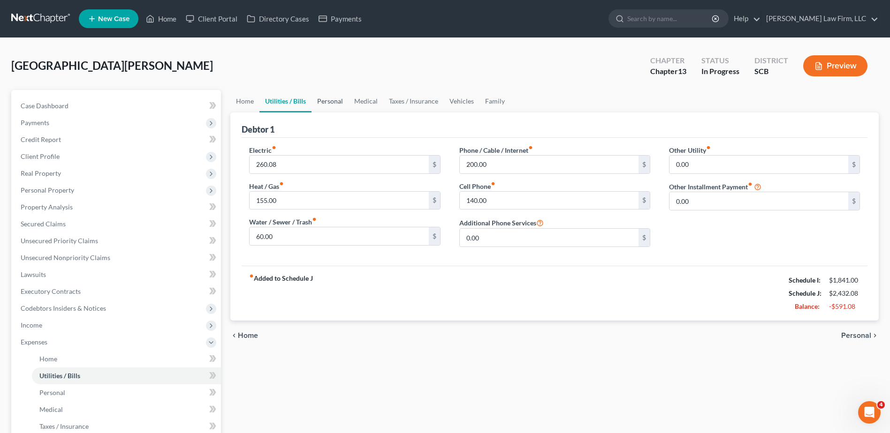
click at [327, 98] on link "Personal" at bounding box center [330, 101] width 37 height 23
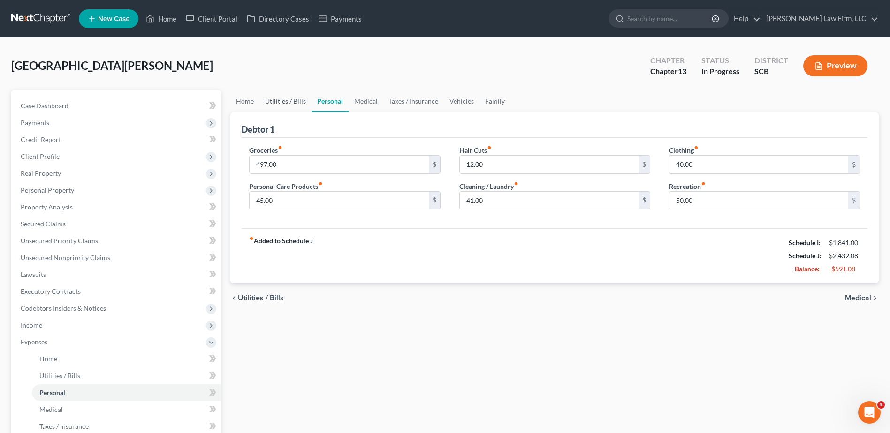
click at [303, 101] on link "Utilities / Bills" at bounding box center [285, 101] width 52 height 23
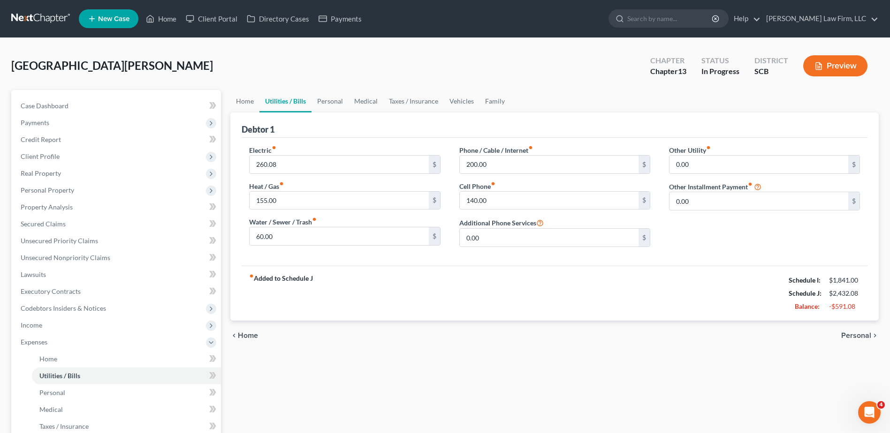
click at [677, 361] on div "Home Utilities / Bills Personal Medical Taxes / Insurance Vehicles Family Debto…" at bounding box center [555, 361] width 658 height 542
click at [246, 99] on link "Home" at bounding box center [244, 101] width 29 height 23
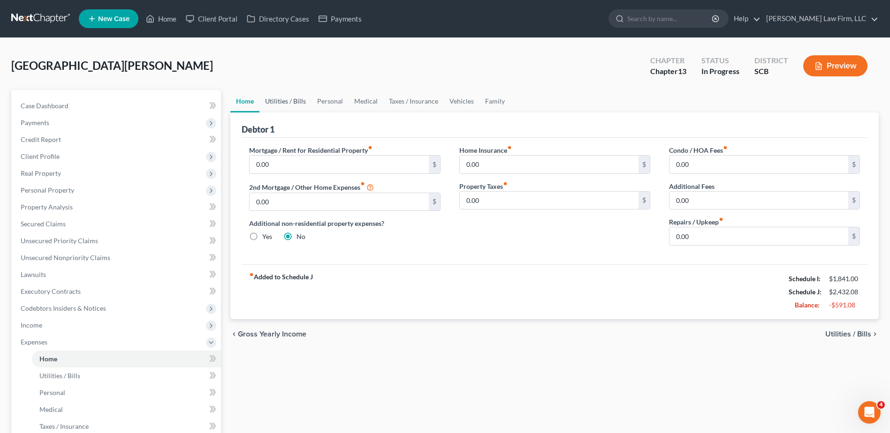
click at [287, 99] on link "Utilities / Bills" at bounding box center [285, 101] width 52 height 23
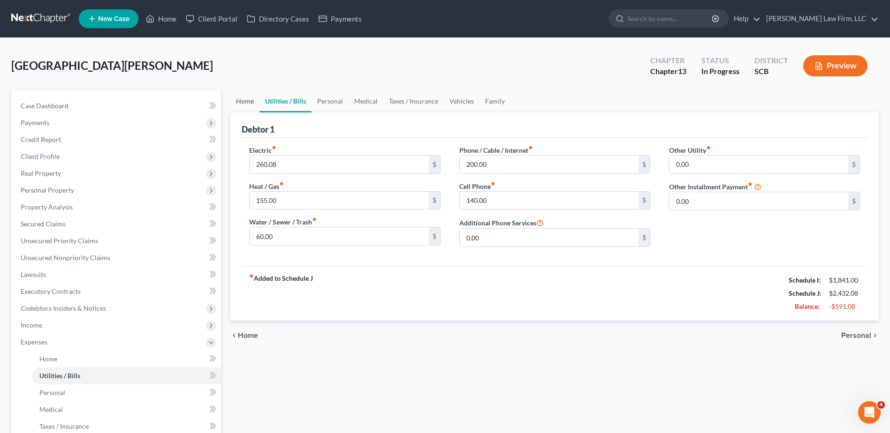
click at [240, 103] on link "Home" at bounding box center [244, 101] width 29 height 23
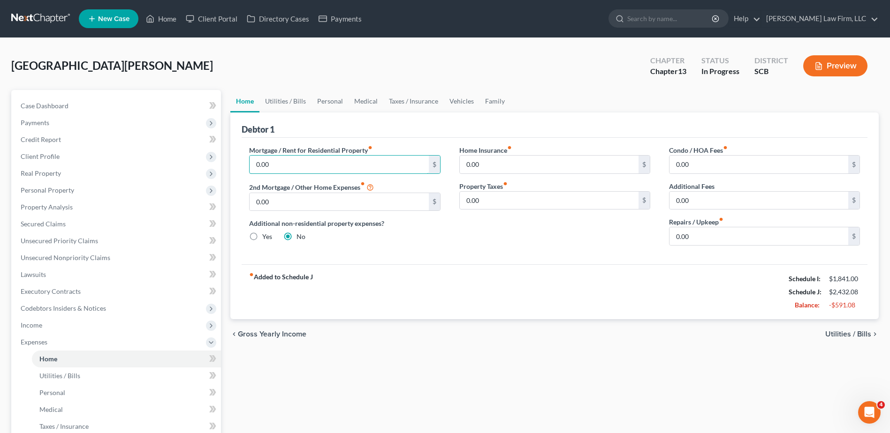
click at [289, 161] on input "0.00" at bounding box center [339, 165] width 179 height 18
click at [365, 130] on div "Debtor 1" at bounding box center [555, 125] width 626 height 25
click at [267, 97] on link "Utilities / Bills" at bounding box center [285, 101] width 52 height 23
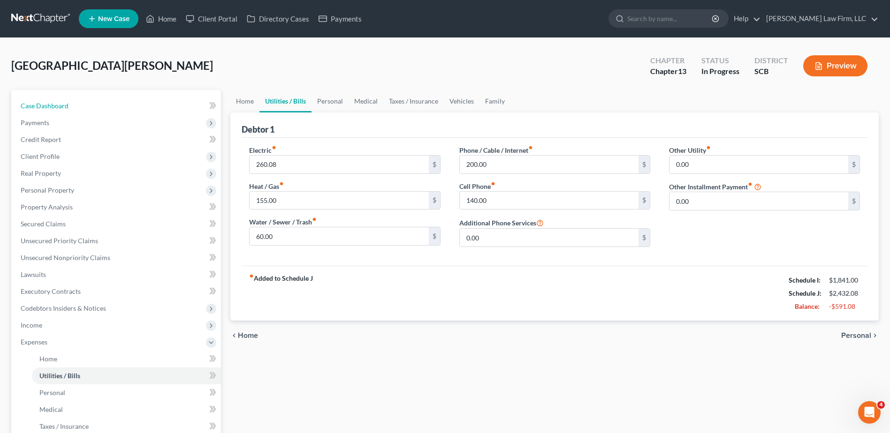
click at [65, 109] on span "Case Dashboard" at bounding box center [45, 106] width 48 height 8
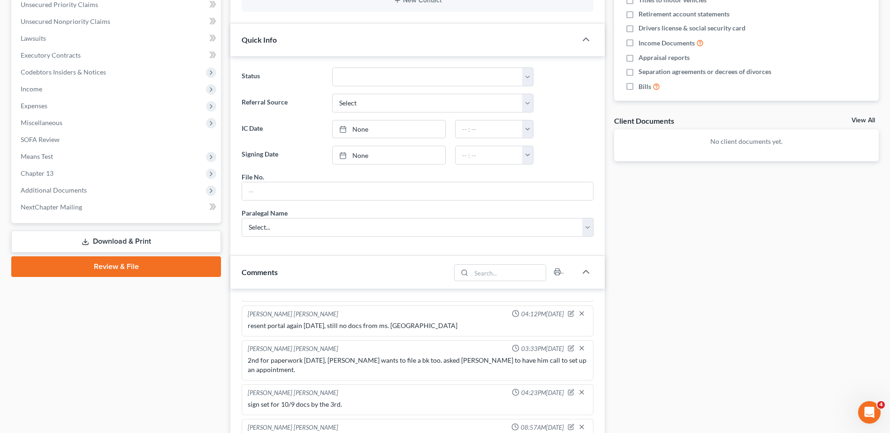
scroll to position [422, 0]
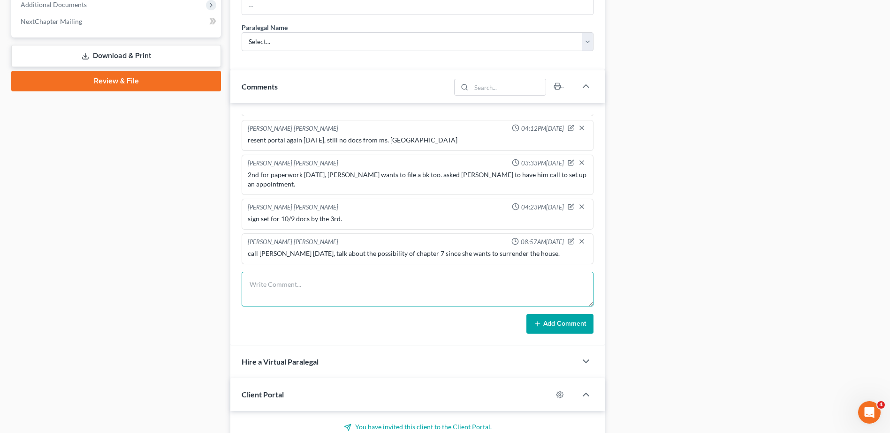
click at [365, 289] on textarea at bounding box center [418, 289] width 352 height 35
click at [458, 286] on textarea "client will bring in her republic finance complaint and summons, mortgage infor…" at bounding box center [418, 289] width 352 height 35
click at [562, 285] on textarea "client will bring in her republic finance complaint and summons, mortgage forec…" at bounding box center [418, 289] width 352 height 35
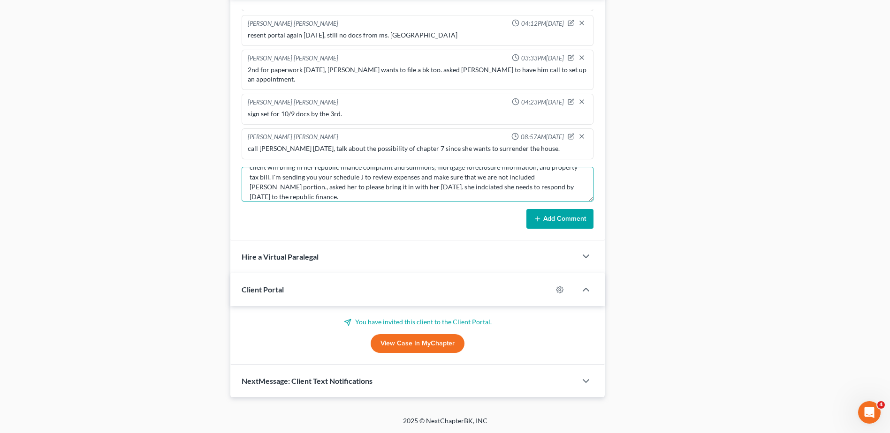
scroll to position [0, 0]
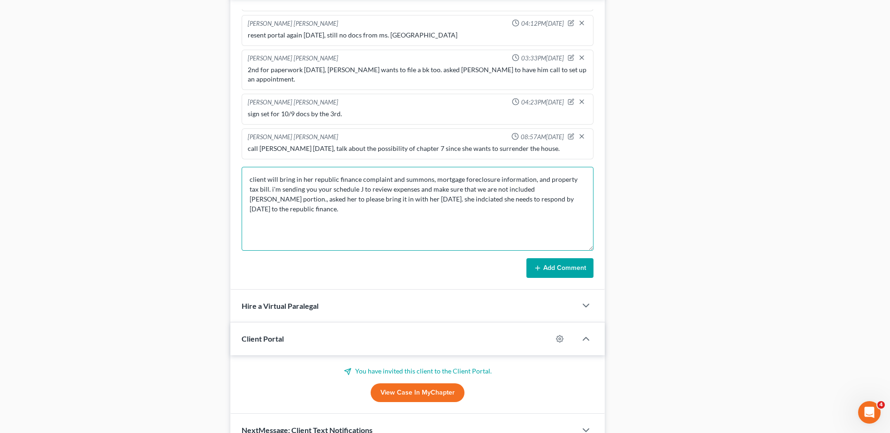
drag, startPoint x: 591, startPoint y: 199, endPoint x: 594, endPoint y: 249, distance: 49.4
click at [594, 249] on div "[PERSON_NAME] [PERSON_NAME] 10:41AM[DATE] 2nd with client on [DATE], she did no…" at bounding box center [417, 144] width 374 height 292
click at [251, 179] on textarea "client will bring in her republic finance complaint and summons, mortgage forec…" at bounding box center [418, 209] width 352 height 84
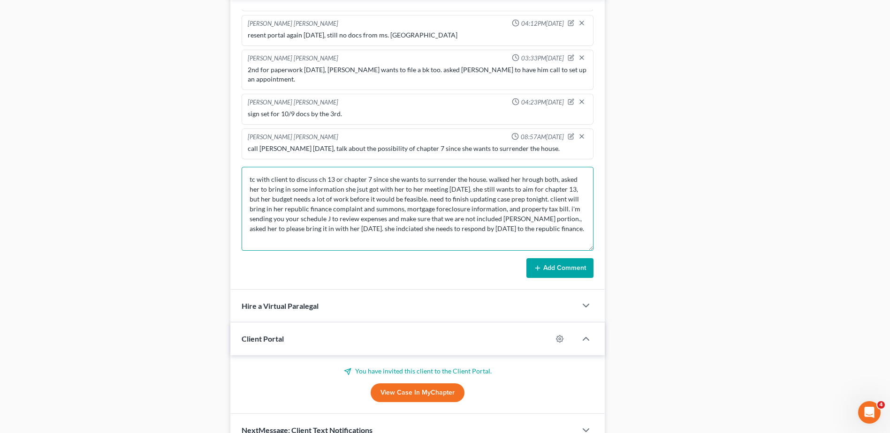
click at [555, 229] on textarea "tc with client to discuss ch 13 or chapter 7 since she wants to surrender the h…" at bounding box center [418, 209] width 352 height 84
type textarea "tc with client to discuss ch 13 or chapter 7 since she wants to surrender the h…"
click at [568, 271] on button "Add Comment" at bounding box center [559, 269] width 67 height 20
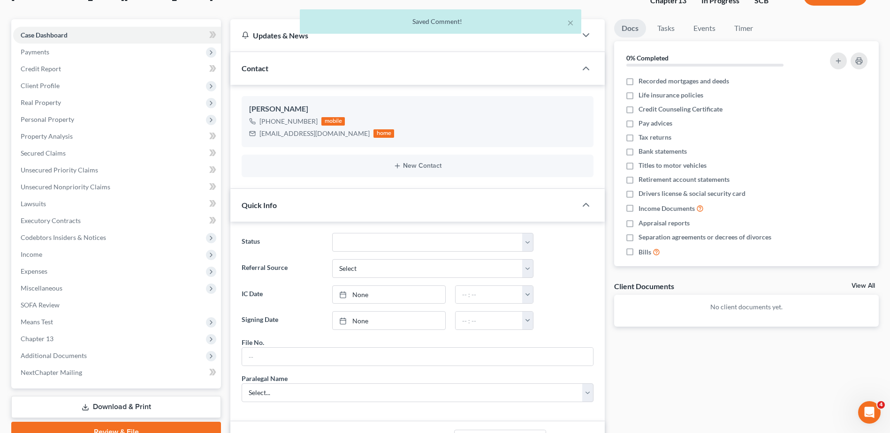
scroll to position [188, 0]
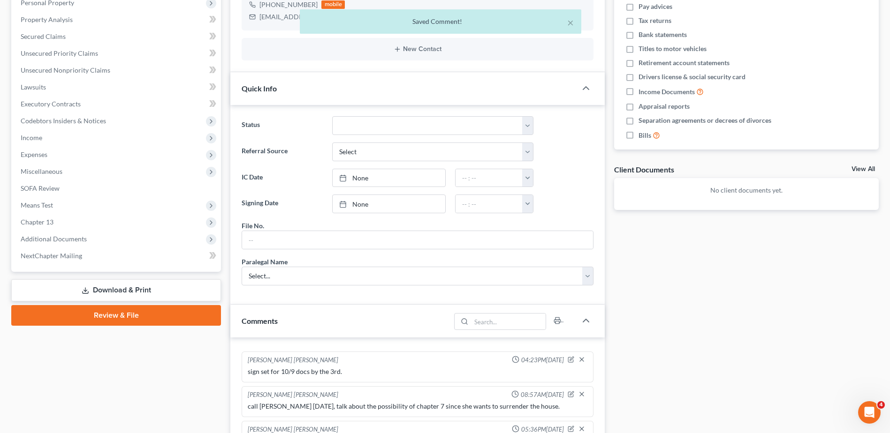
click at [95, 287] on link "Download & Print" at bounding box center [116, 291] width 210 height 22
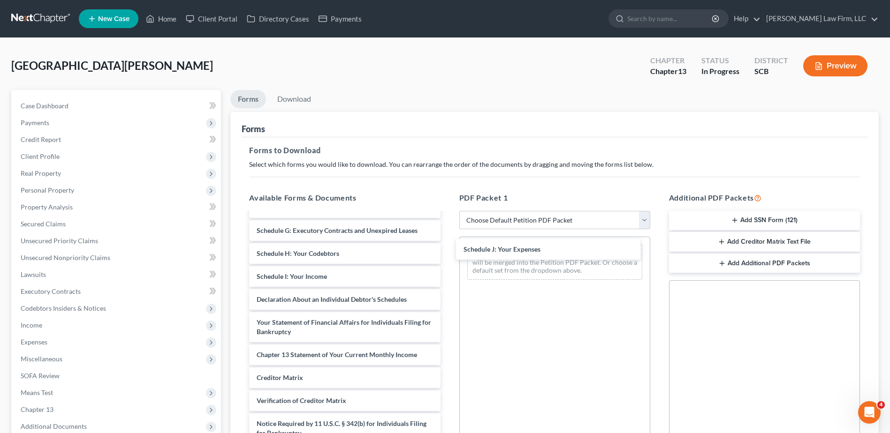
scroll to position [140, 0]
drag, startPoint x: 321, startPoint y: 299, endPoint x: 542, endPoint y: 243, distance: 228.0
click at [448, 243] on div "Schedule J: Your Expenses Voluntary Petition for Individuals Filing for Bankrup…" at bounding box center [345, 270] width 206 height 394
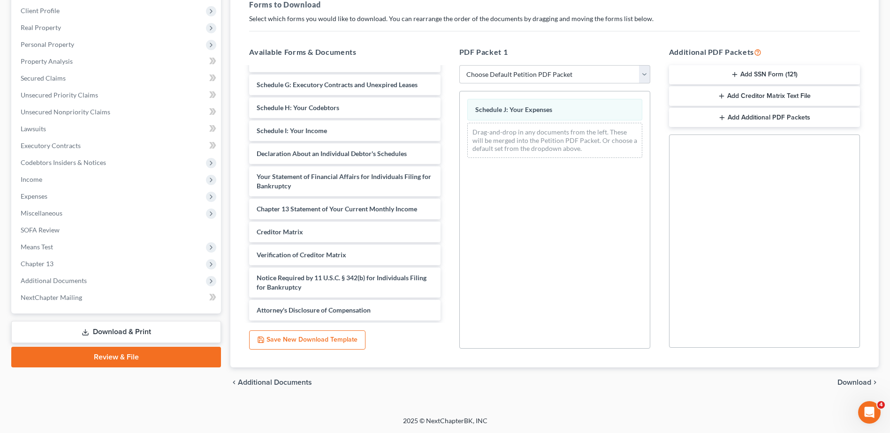
click at [866, 380] on span "Download" at bounding box center [854, 383] width 34 height 8
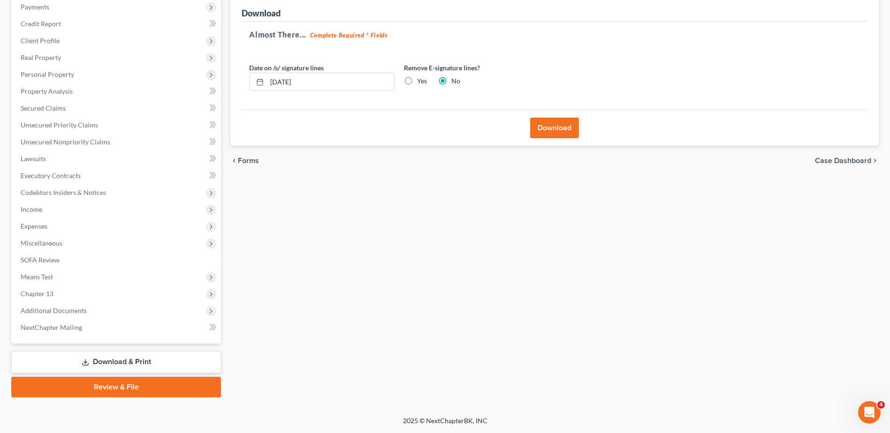
scroll to position [116, 0]
click at [335, 76] on input "[DATE]" at bounding box center [330, 82] width 127 height 18
click at [417, 81] on label "Yes" at bounding box center [422, 80] width 10 height 9
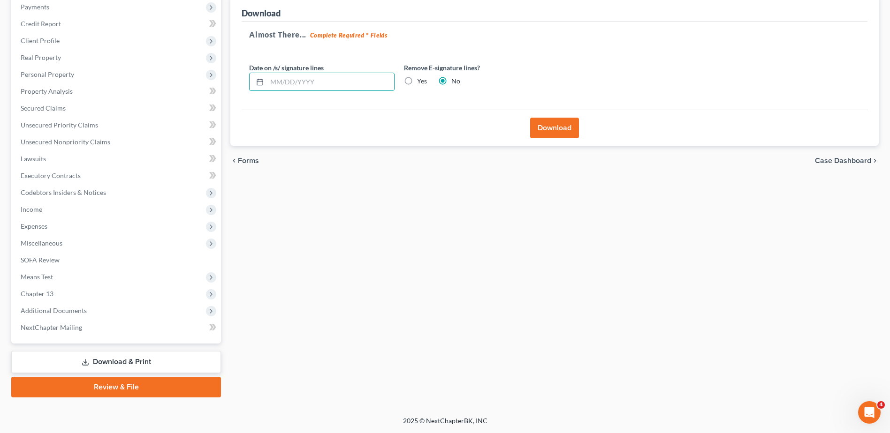
click at [421, 81] on input "Yes" at bounding box center [424, 79] width 6 height 6
radio input "true"
radio input "false"
click at [567, 126] on button "Download" at bounding box center [554, 128] width 49 height 21
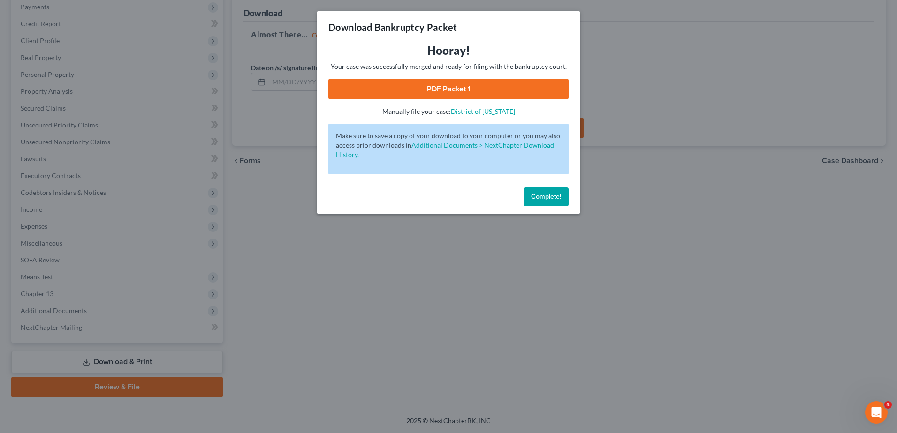
click at [460, 91] on link "PDF Packet 1" at bounding box center [448, 89] width 240 height 21
click at [543, 194] on span "Complete!" at bounding box center [546, 197] width 30 height 8
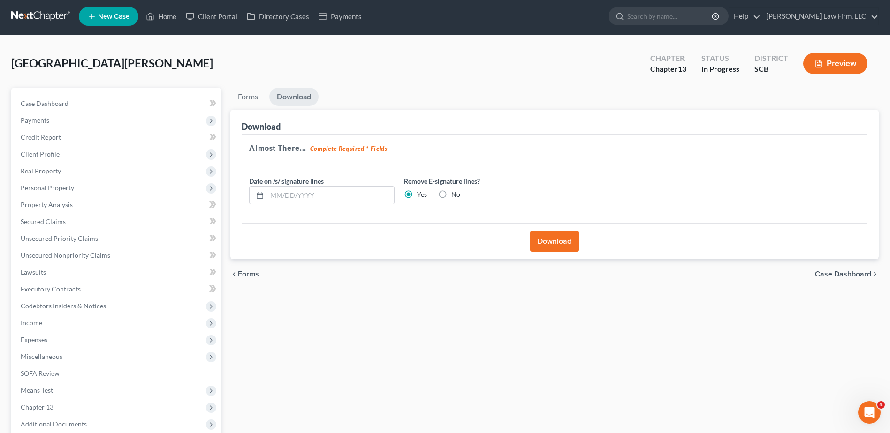
scroll to position [0, 0]
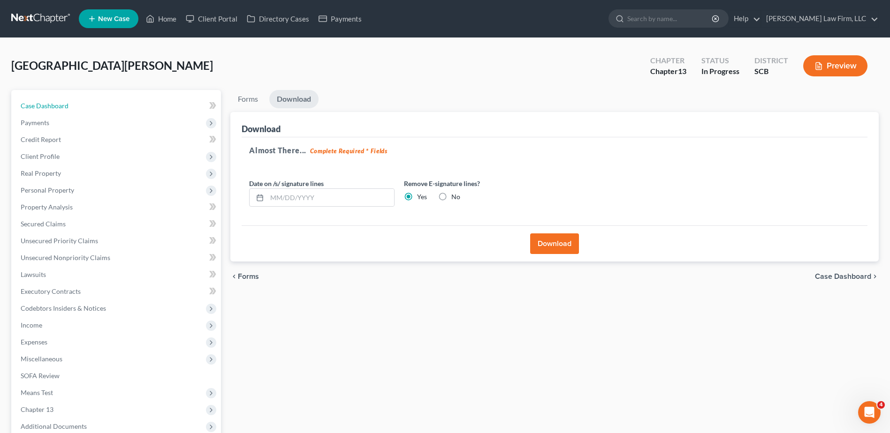
click at [68, 104] on span "Case Dashboard" at bounding box center [45, 106] width 48 height 8
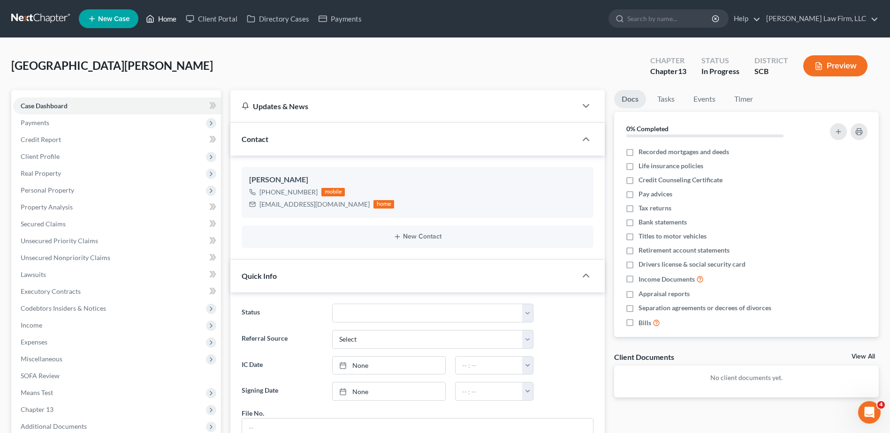
click at [165, 19] on link "Home" at bounding box center [161, 18] width 40 height 17
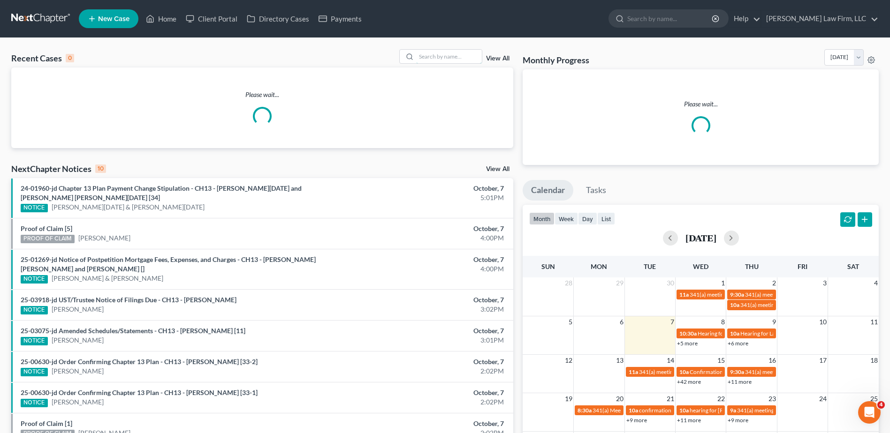
click at [461, 56] on input "search" at bounding box center [449, 57] width 66 height 14
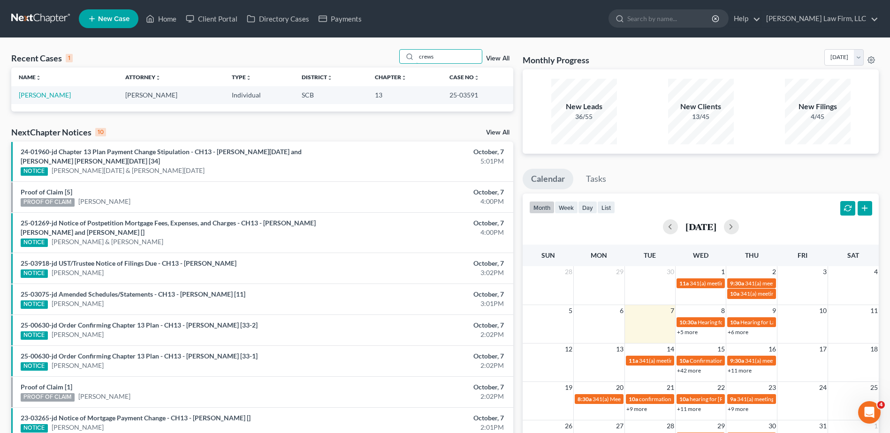
type input "crews"
click at [51, 96] on link "[PERSON_NAME]" at bounding box center [45, 95] width 52 height 8
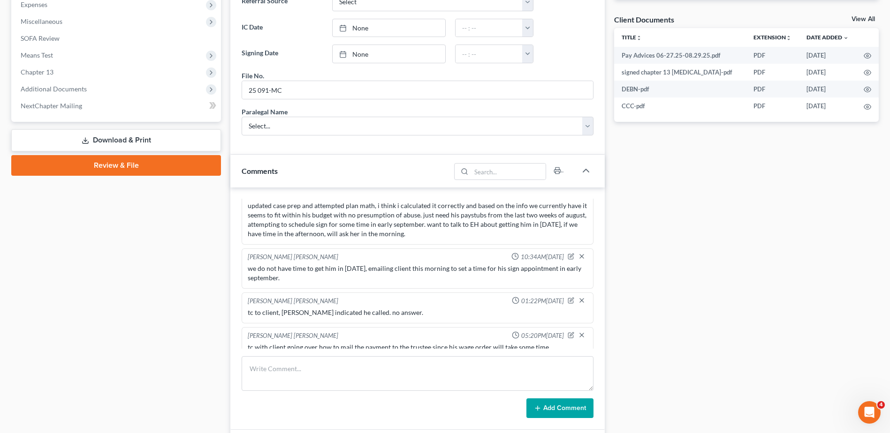
scroll to position [422, 0]
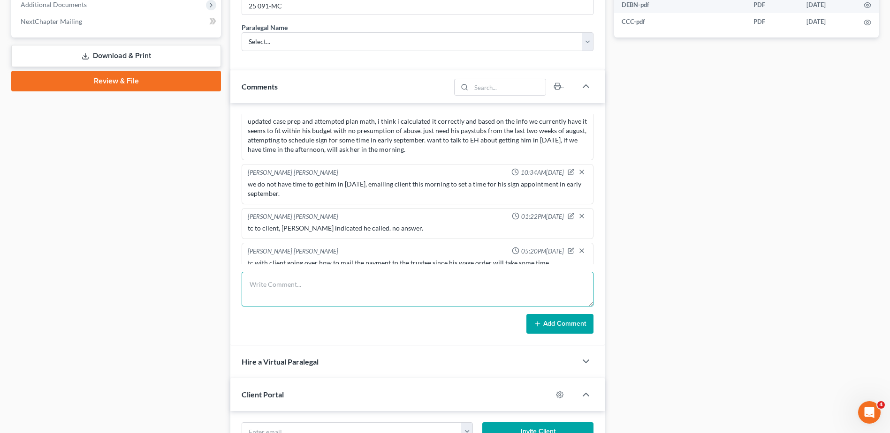
click at [344, 285] on textarea at bounding box center [418, 289] width 352 height 35
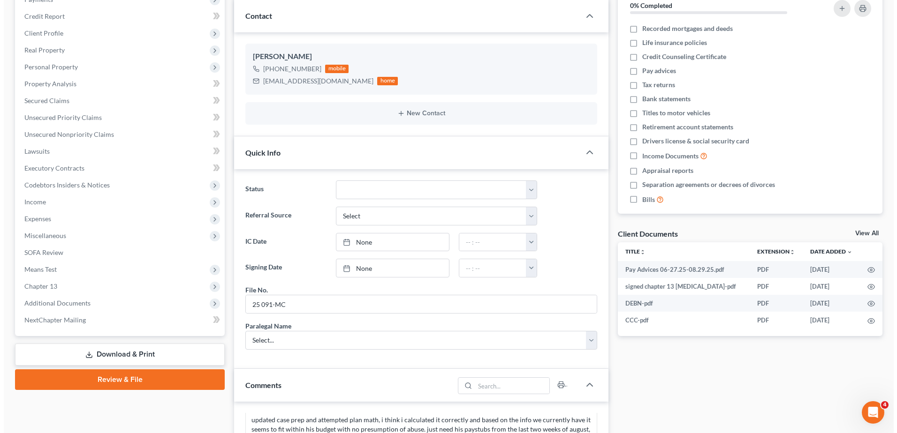
scroll to position [47, 0]
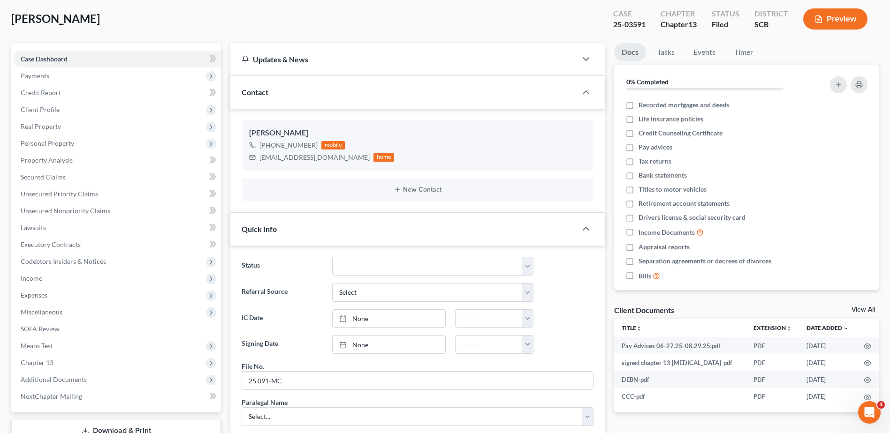
type textarea "tc to client -"
drag, startPoint x: 85, startPoint y: 195, endPoint x: 85, endPoint y: 186, distance: 8.4
click at [85, 195] on span "Unsecured Priority Claims" at bounding box center [59, 194] width 77 height 8
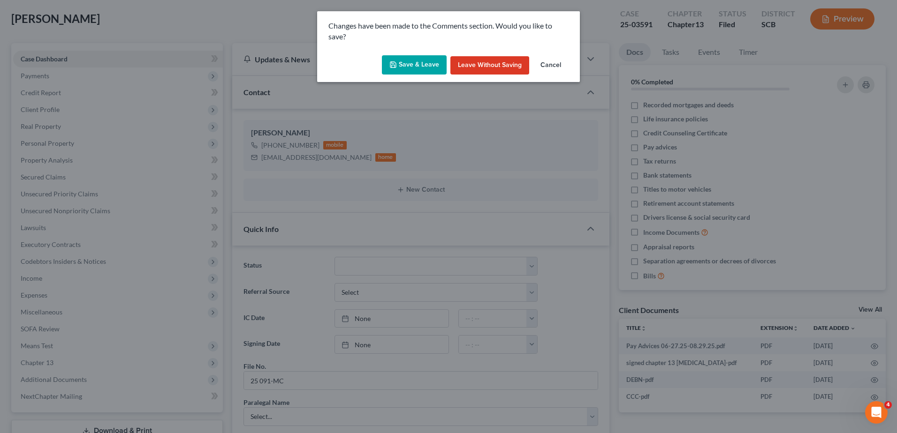
click at [421, 67] on button "Save & Leave" at bounding box center [414, 65] width 65 height 20
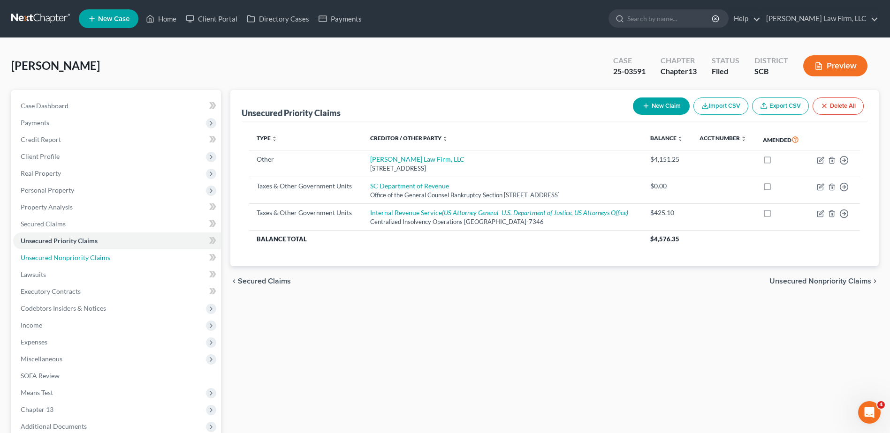
click at [89, 258] on span "Unsecured Nonpriority Claims" at bounding box center [66, 258] width 90 height 8
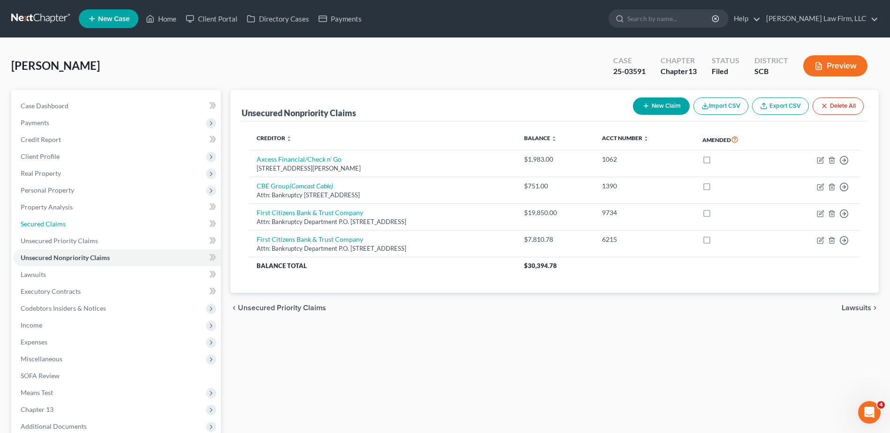
click at [66, 227] on link "Secured Claims" at bounding box center [117, 224] width 208 height 17
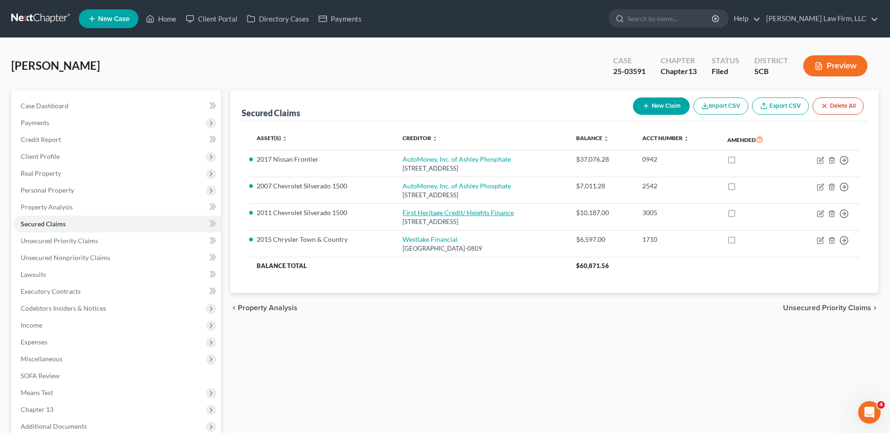
click at [464, 213] on link "First Heritage Credit/ Heights Finance" at bounding box center [458, 213] width 111 height 8
select select "42"
select select "2"
select select "0"
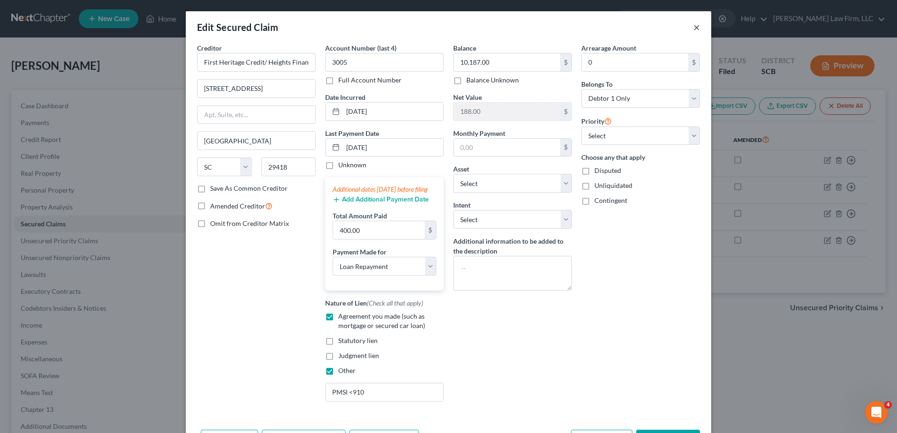
click at [696, 26] on button "×" at bounding box center [696, 27] width 7 height 11
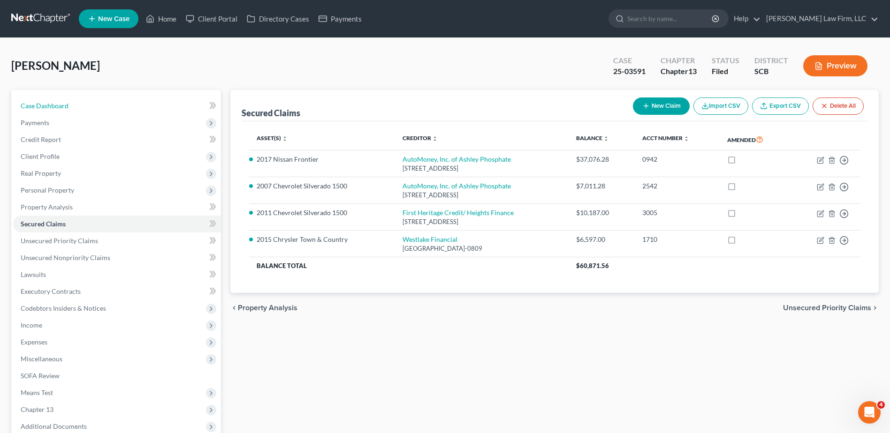
click at [88, 106] on link "Case Dashboard" at bounding box center [117, 106] width 208 height 17
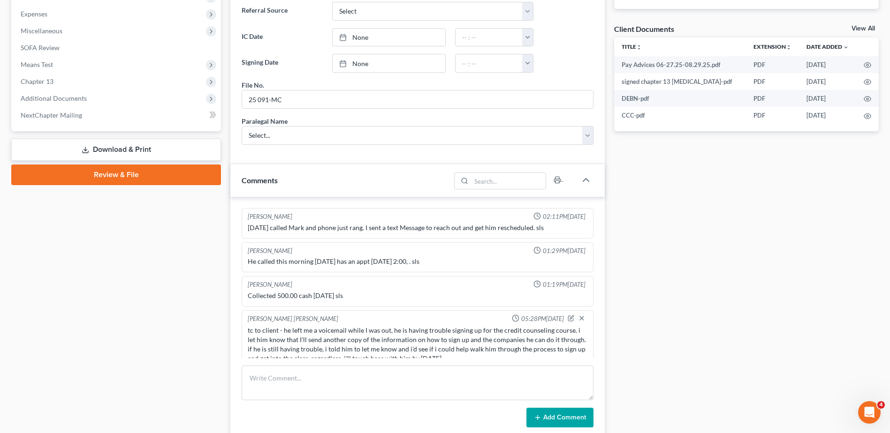
scroll to position [920, 0]
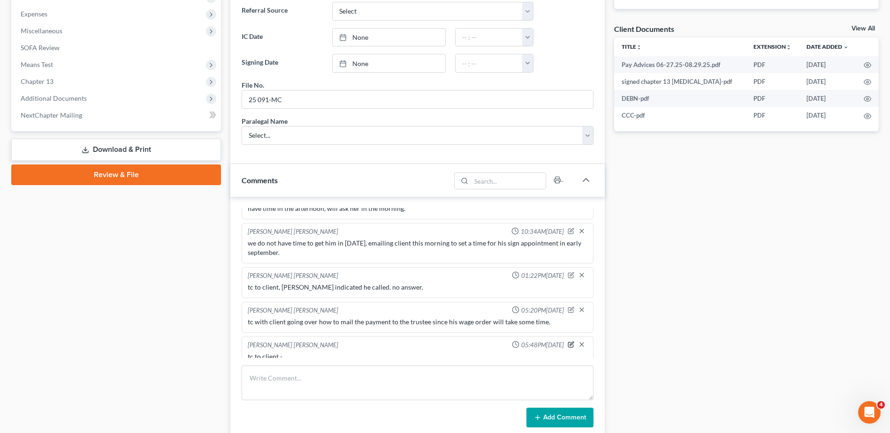
click at [568, 342] on icon "button" at bounding box center [571, 345] width 7 height 7
click at [333, 357] on textarea "tc to client -" at bounding box center [418, 369] width 340 height 35
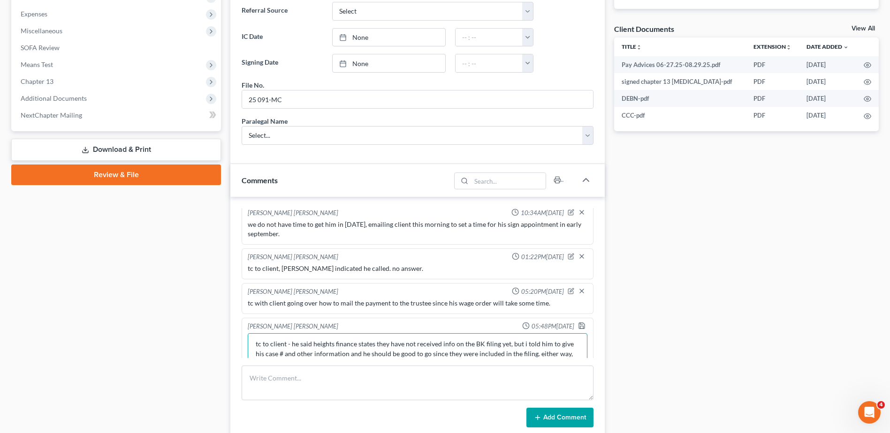
scroll to position [12, 0]
type textarea "tc to client - he said heights finance states they have not received info on th…"
click at [579, 323] on icon "button" at bounding box center [582, 326] width 6 height 6
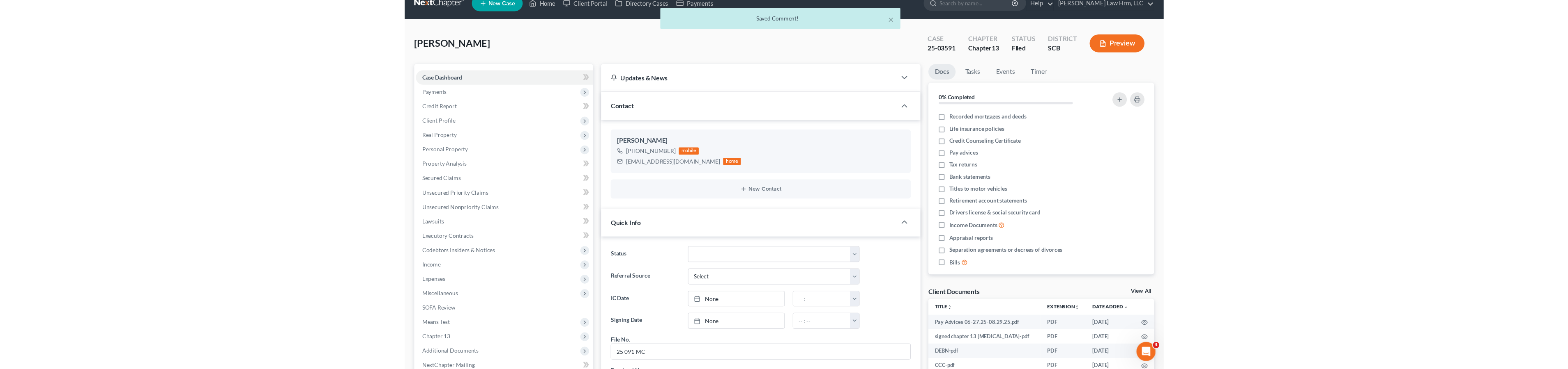
scroll to position [0, 0]
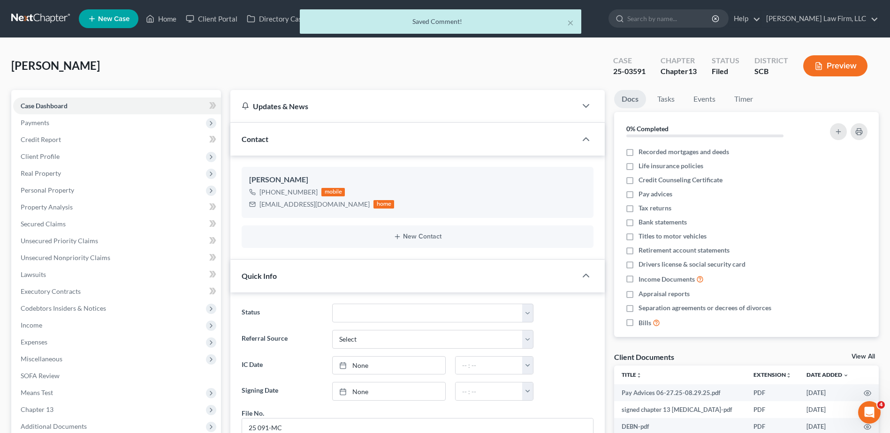
click at [158, 22] on div "× Saved Comment!" at bounding box center [440, 23] width 890 height 29
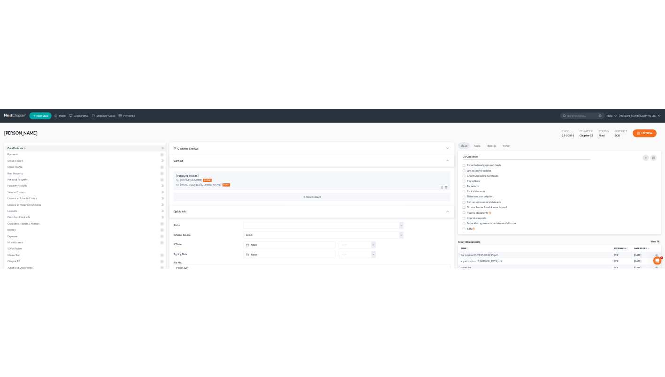
scroll to position [38, 0]
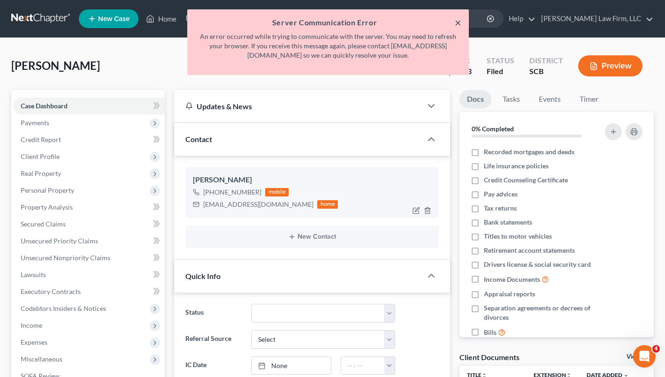
click at [456, 20] on button "×" at bounding box center [458, 22] width 7 height 11
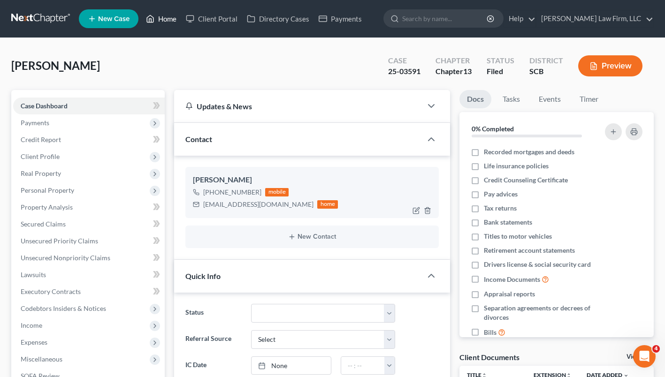
click at [169, 22] on link "Home" at bounding box center [161, 18] width 40 height 17
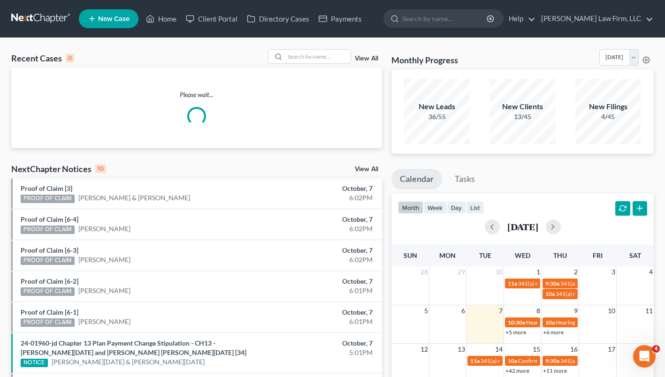
click at [316, 55] on input "search" at bounding box center [318, 57] width 66 height 14
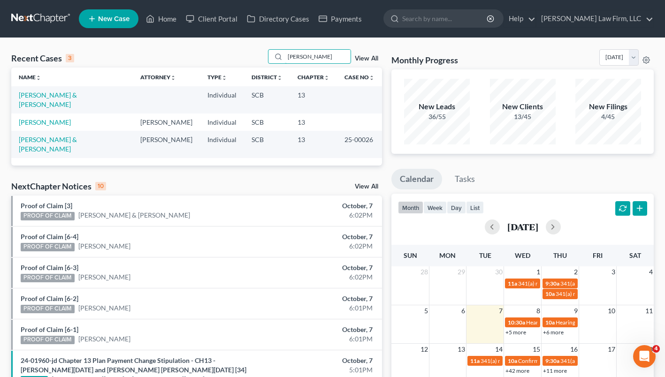
type input "[PERSON_NAME]"
click at [77, 94] on link "[PERSON_NAME] & [PERSON_NAME]" at bounding box center [48, 99] width 58 height 17
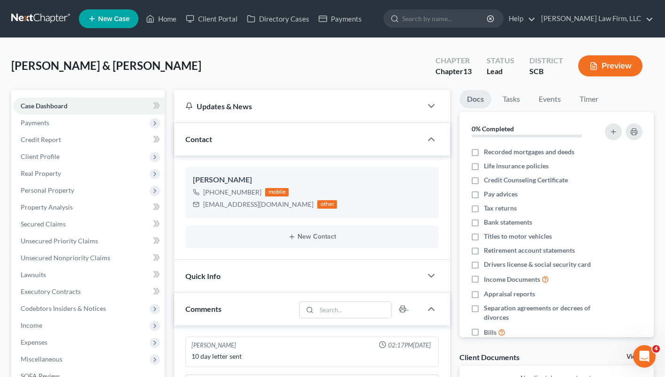
scroll to position [87, 0]
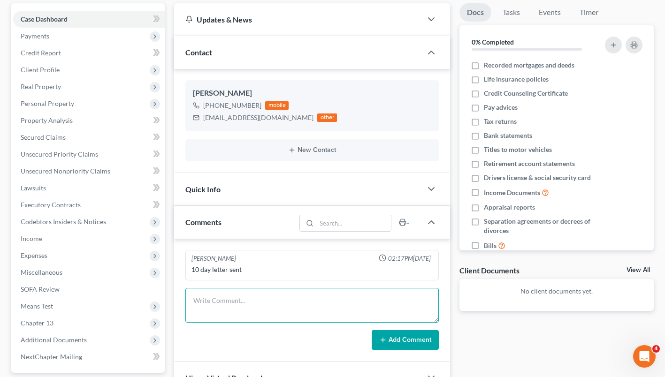
click at [215, 312] on textarea at bounding box center [311, 305] width 253 height 35
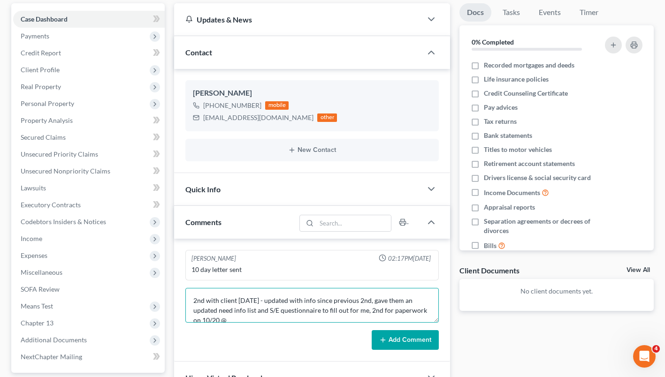
scroll to position [2, 0]
type textarea "2nd with client [DATE] - updated with info since previous 2nd, gave them an upd…"
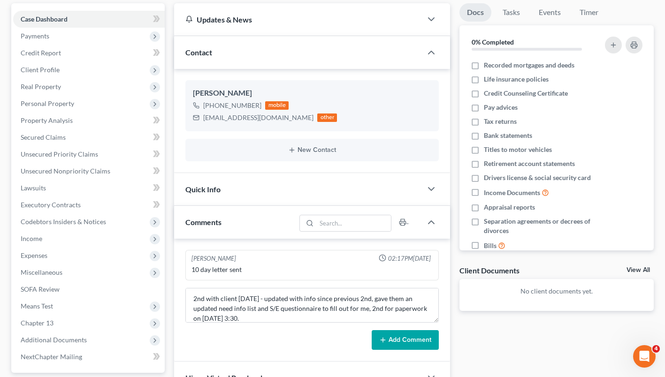
click at [405, 337] on button "Add Comment" at bounding box center [405, 340] width 67 height 20
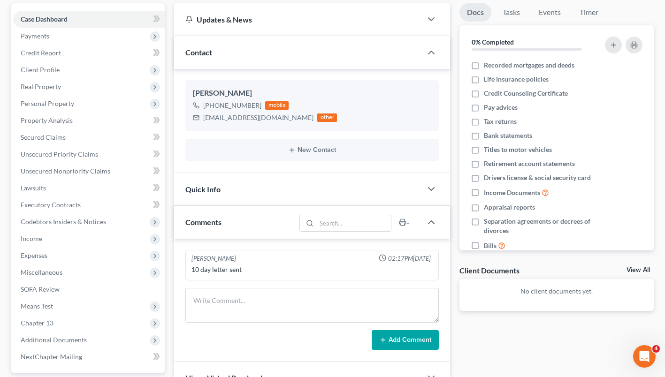
scroll to position [0, 0]
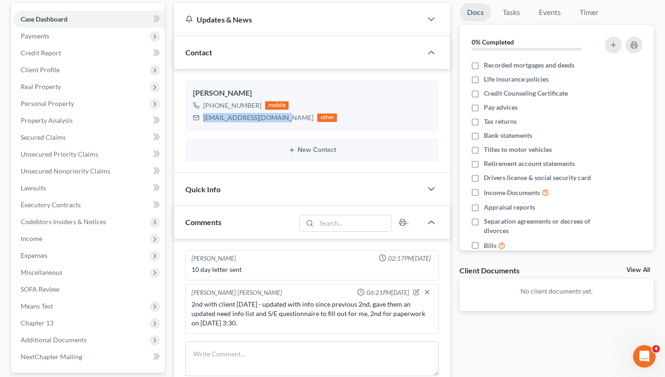
drag, startPoint x: 282, startPoint y: 116, endPoint x: 218, endPoint y: 118, distance: 64.3
click at [204, 118] on div "[EMAIL_ADDRESS][DOMAIN_NAME]" at bounding box center [258, 117] width 110 height 9
copy div "[EMAIL_ADDRESS][DOMAIN_NAME]"
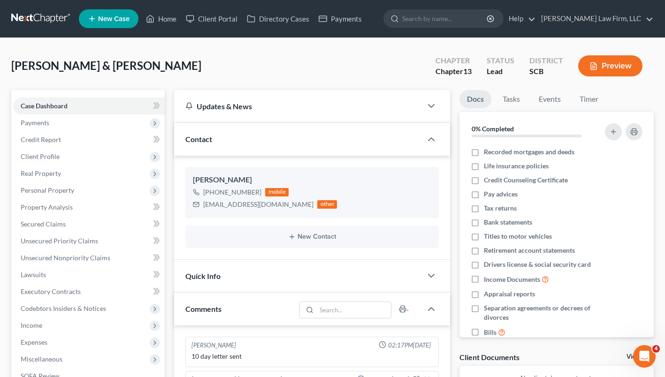
click at [173, 65] on div "[PERSON_NAME] & [PERSON_NAME] Upgraded Chapter Chapter 13 Status Lead District …" at bounding box center [332, 69] width 642 height 41
click at [172, 20] on link "Home" at bounding box center [161, 18] width 40 height 17
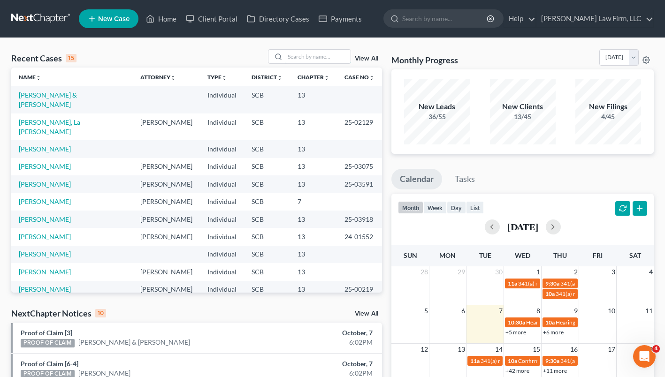
click at [296, 56] on input "search" at bounding box center [318, 57] width 66 height 14
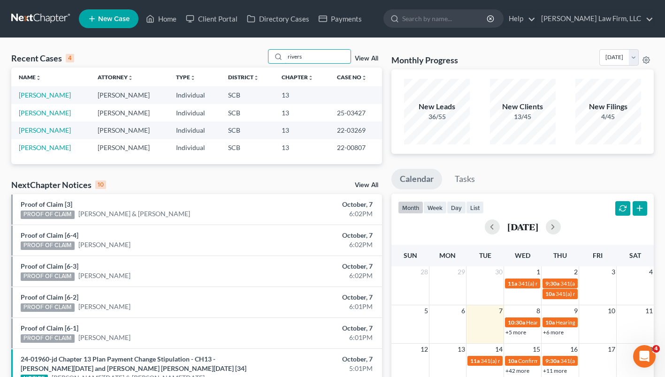
type input "rivers"
click at [46, 95] on link "[PERSON_NAME]" at bounding box center [45, 95] width 52 height 8
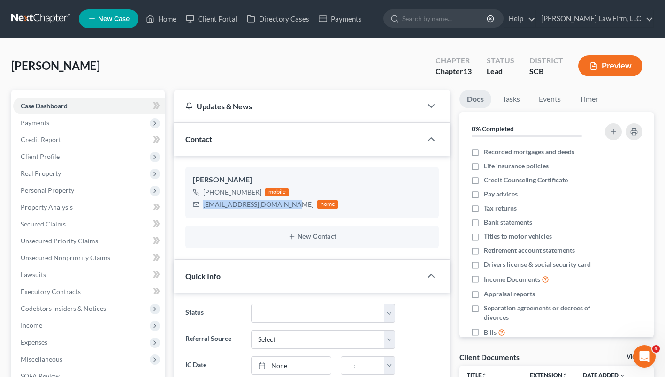
drag, startPoint x: 287, startPoint y: 204, endPoint x: 203, endPoint y: 205, distance: 83.5
click at [203, 205] on div "[EMAIL_ADDRESS][DOMAIN_NAME]" at bounding box center [258, 204] width 110 height 9
copy div "[EMAIL_ADDRESS][DOMAIN_NAME]"
click at [395, 79] on div "[PERSON_NAME] Upgraded Chapter Chapter 13 Status Lead District SCB Preview" at bounding box center [332, 69] width 642 height 41
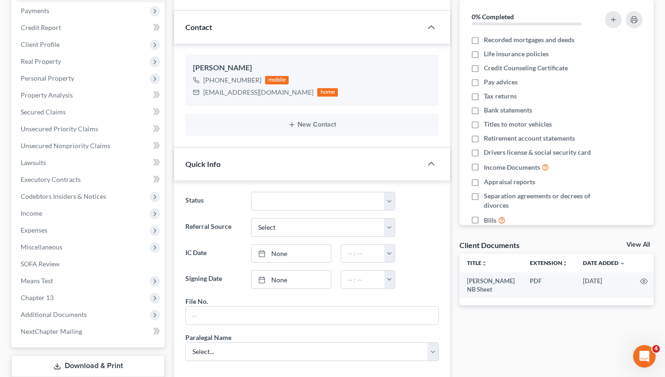
scroll to position [112, 0]
drag, startPoint x: 287, startPoint y: 92, endPoint x: 203, endPoint y: 91, distance: 83.5
click at [203, 91] on div "[EMAIL_ADDRESS][DOMAIN_NAME]" at bounding box center [258, 92] width 110 height 9
drag, startPoint x: 226, startPoint y: 95, endPoint x: 235, endPoint y: 93, distance: 9.0
copy div "[EMAIL_ADDRESS][DOMAIN_NAME]"
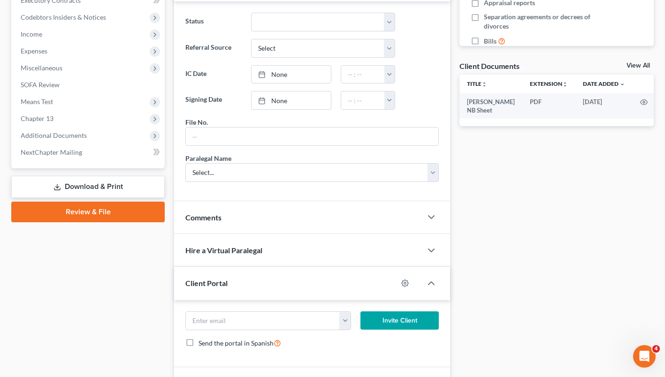
scroll to position [292, 0]
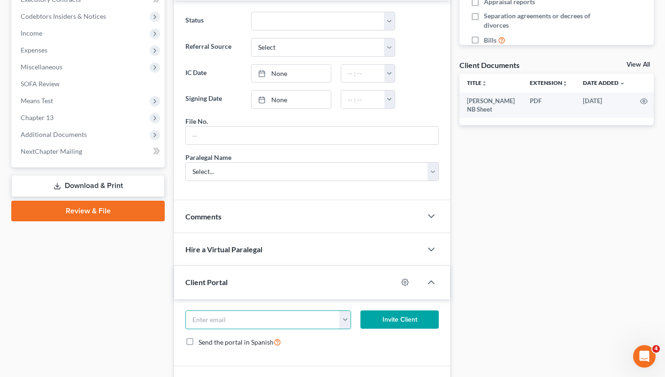
click at [257, 316] on input "email" at bounding box center [263, 320] width 154 height 18
paste input "[EMAIL_ADDRESS][DOMAIN_NAME]"
type input "[EMAIL_ADDRESS][DOMAIN_NAME]"
click at [403, 319] on button "Invite Client" at bounding box center [399, 320] width 78 height 19
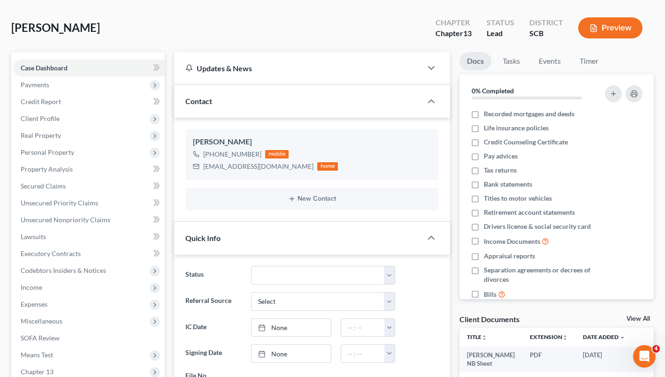
scroll to position [0, 0]
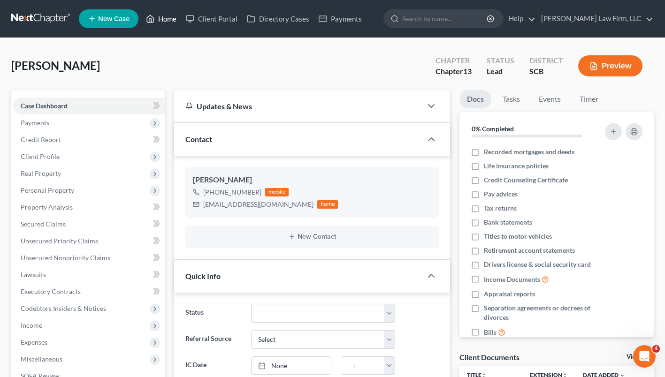
click at [165, 16] on link "Home" at bounding box center [161, 18] width 40 height 17
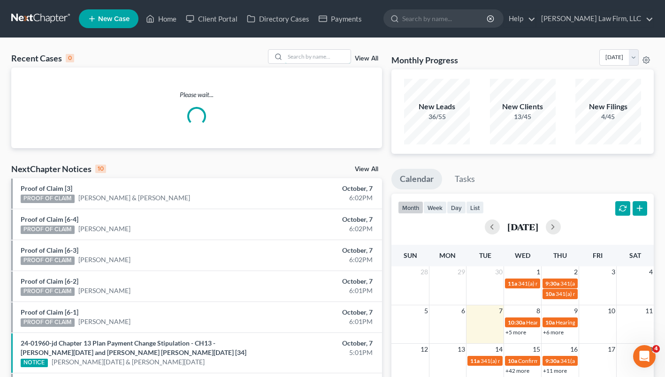
click at [302, 54] on input "search" at bounding box center [318, 57] width 66 height 14
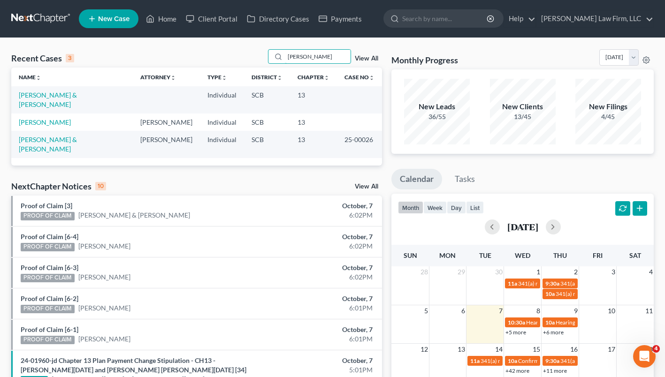
type input "[PERSON_NAME]"
click at [71, 97] on link "[PERSON_NAME] & [PERSON_NAME]" at bounding box center [48, 99] width 58 height 17
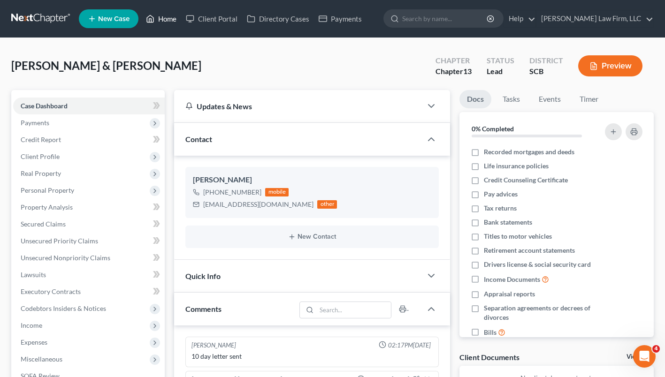
click at [168, 22] on link "Home" at bounding box center [161, 18] width 40 height 17
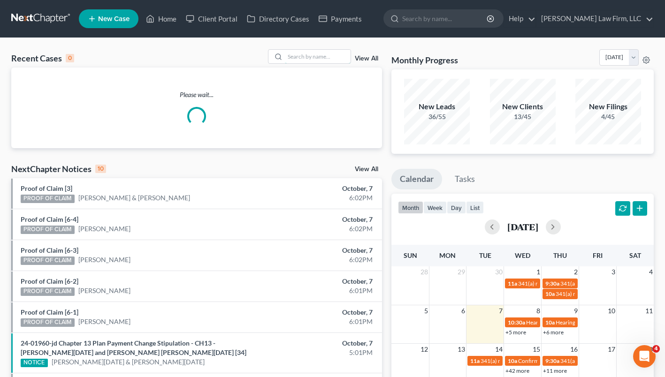
click at [335, 54] on input "search" at bounding box center [318, 57] width 66 height 14
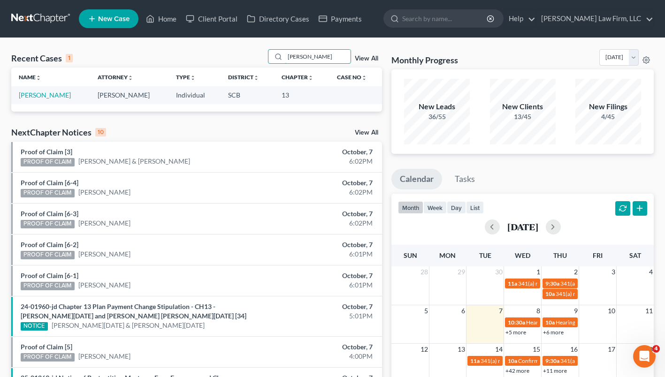
type input "[PERSON_NAME]"
click at [45, 92] on link "[PERSON_NAME]" at bounding box center [45, 95] width 52 height 8
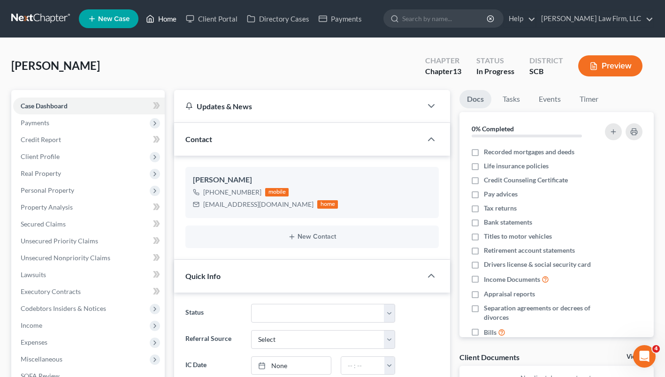
click at [164, 18] on link "Home" at bounding box center [161, 18] width 40 height 17
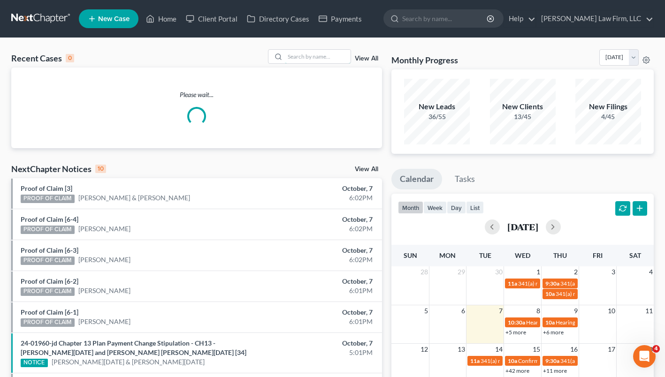
click at [306, 57] on input "search" at bounding box center [318, 57] width 66 height 14
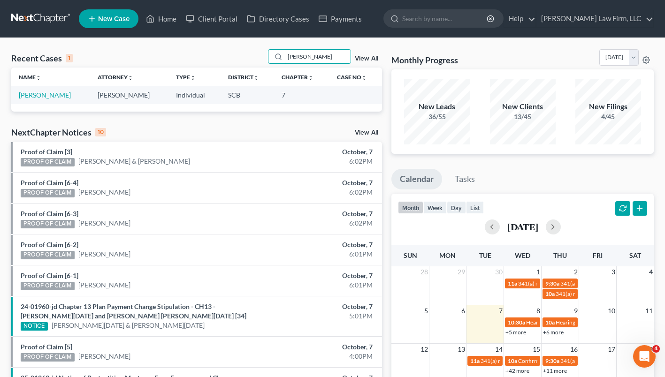
type input "[PERSON_NAME]"
click at [41, 95] on link "[PERSON_NAME]" at bounding box center [45, 95] width 52 height 8
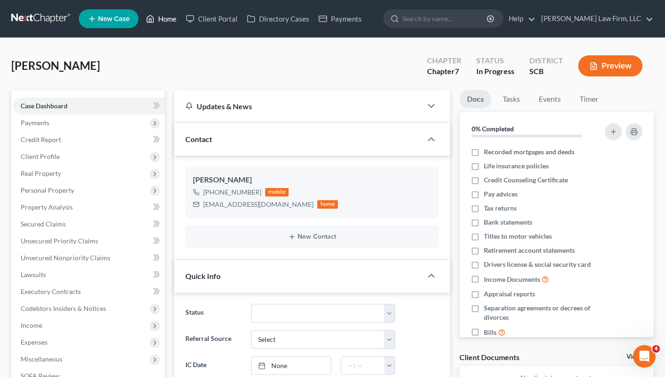
click at [158, 26] on link "Home" at bounding box center [161, 18] width 40 height 17
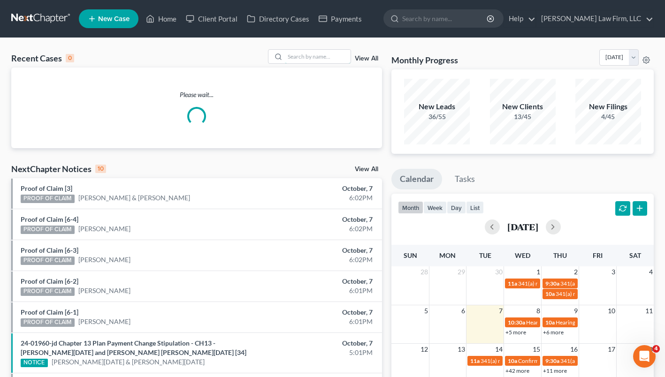
click at [329, 55] on input "search" at bounding box center [318, 57] width 66 height 14
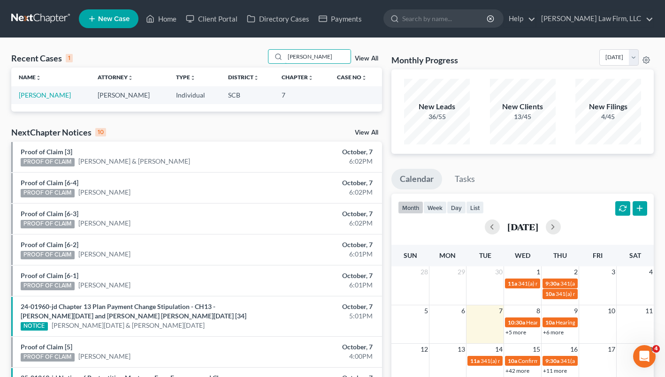
type input "[PERSON_NAME]"
click at [52, 97] on link "[PERSON_NAME]" at bounding box center [45, 95] width 52 height 8
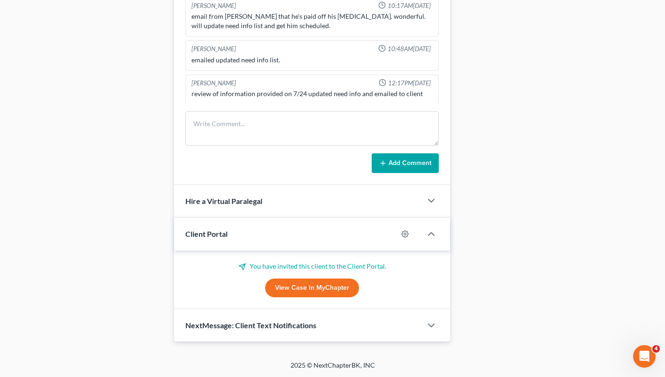
scroll to position [89, 0]
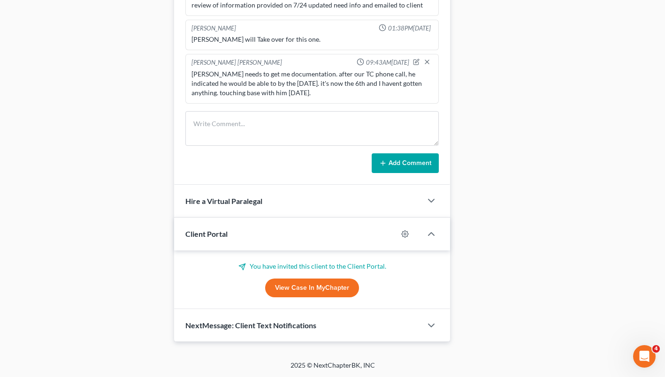
click at [317, 288] on link "View Case in MyChapter" at bounding box center [312, 288] width 94 height 19
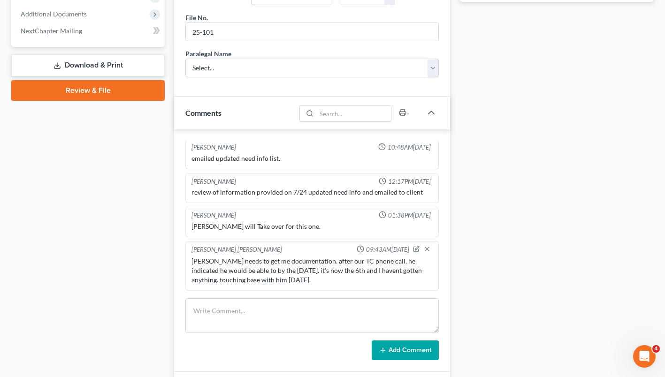
scroll to position [421, 0]
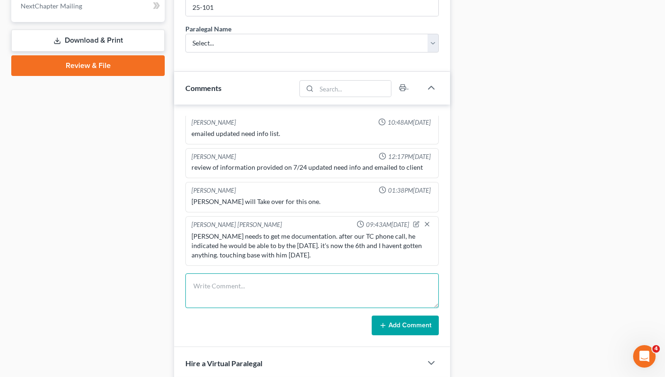
click at [264, 294] on textarea at bounding box center [311, 291] width 253 height 35
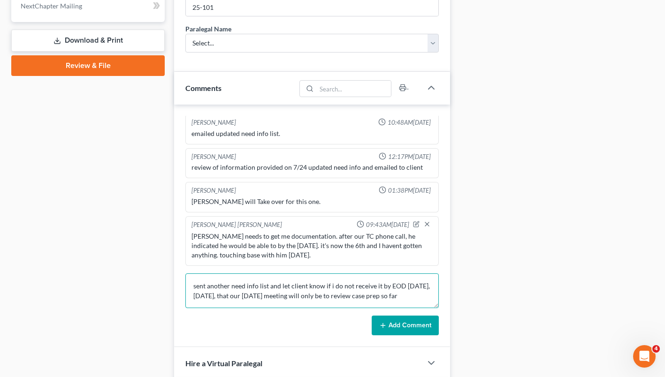
scroll to position [2, 0]
type textarea "sent another need info list and let client know if i do not receive it by EOD […"
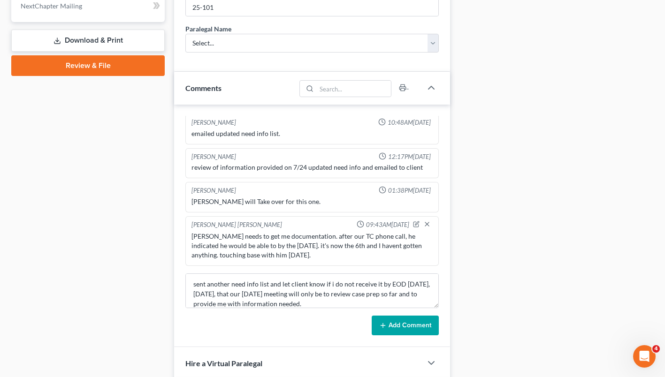
click at [422, 328] on button "Add Comment" at bounding box center [405, 326] width 67 height 20
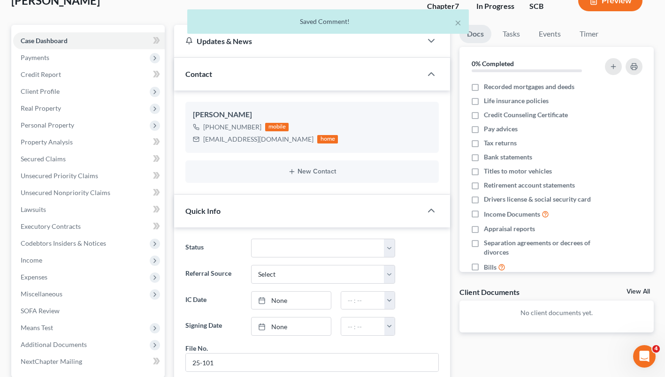
scroll to position [0, 0]
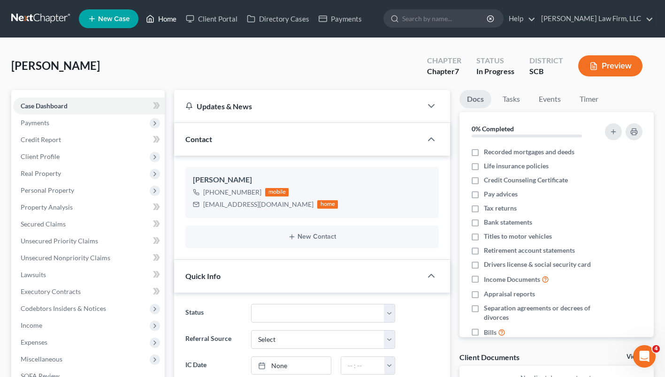
click at [163, 20] on link "Home" at bounding box center [161, 18] width 40 height 17
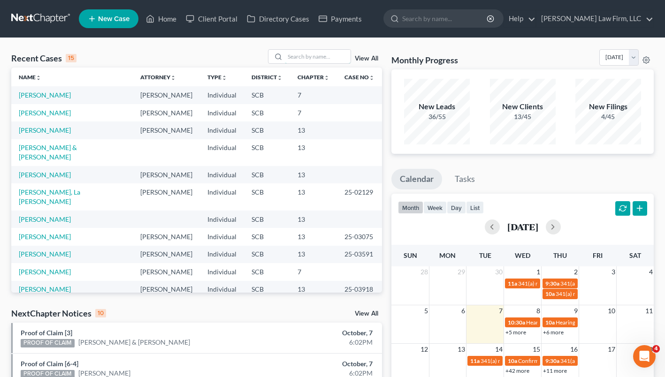
click at [302, 55] on input "search" at bounding box center [318, 57] width 66 height 14
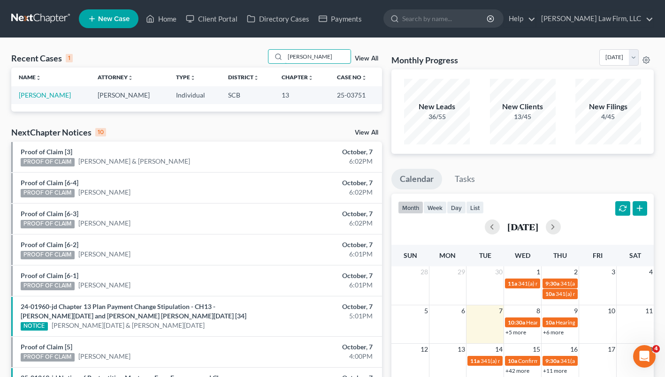
type input "[PERSON_NAME]"
click at [54, 96] on link "[PERSON_NAME]" at bounding box center [45, 95] width 52 height 8
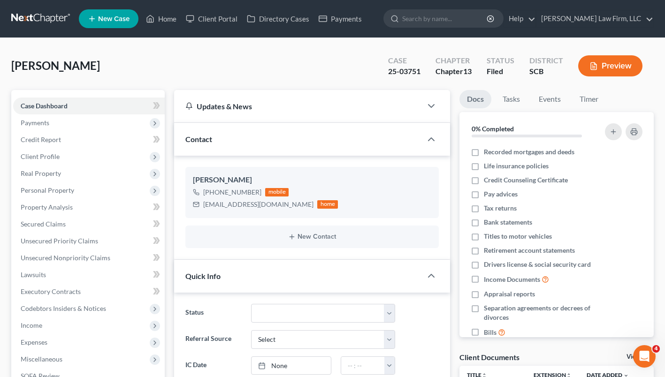
select select "0"
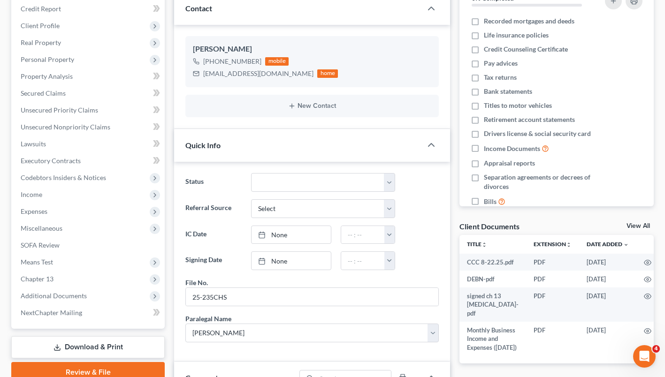
scroll to position [131, 0]
click at [64, 92] on span "Secured Claims" at bounding box center [43, 93] width 45 height 8
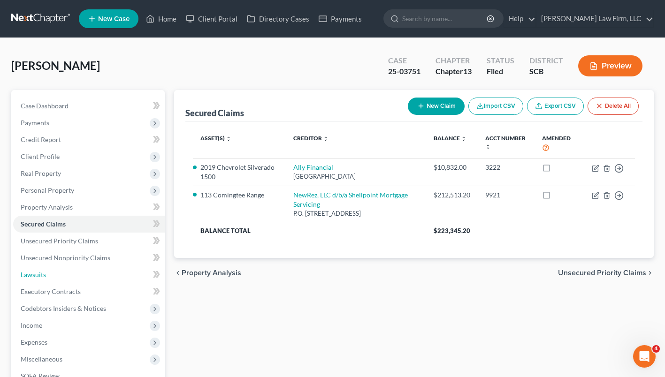
click at [42, 277] on span "Lawsuits" at bounding box center [33, 275] width 25 height 8
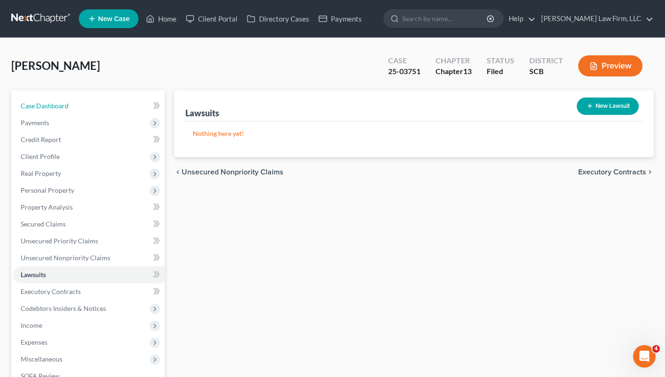
click at [77, 101] on link "Case Dashboard" at bounding box center [89, 106] width 152 height 17
select select "0"
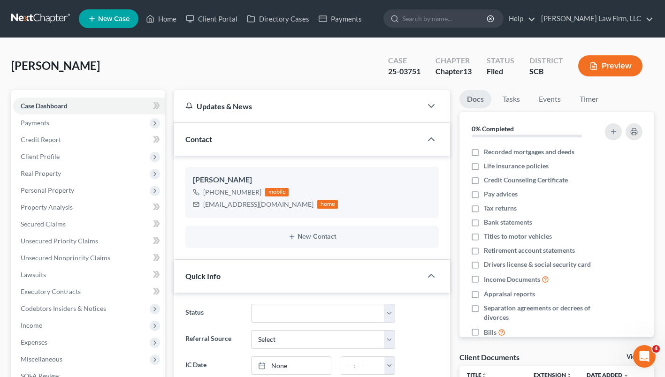
scroll to position [418, 0]
click at [304, 58] on div "[PERSON_NAME] Upgraded Case 25-03751 Chapter Chapter 13 Status Filed District S…" at bounding box center [332, 69] width 642 height 41
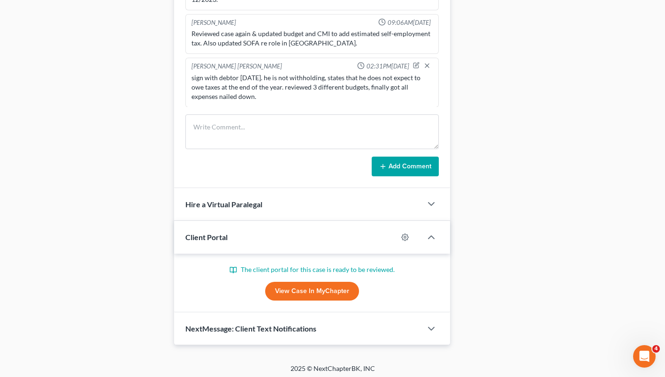
scroll to position [583, 0]
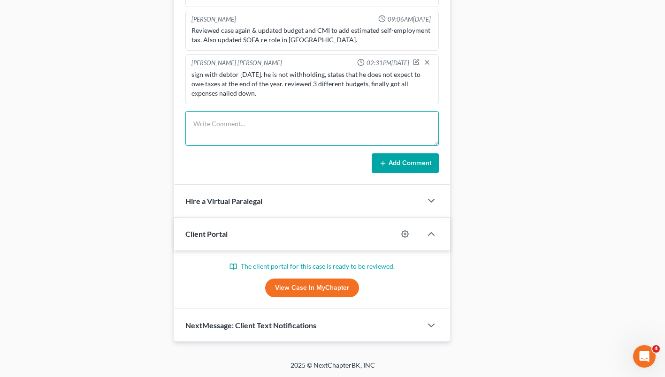
click at [266, 131] on textarea at bounding box center [311, 128] width 253 height 35
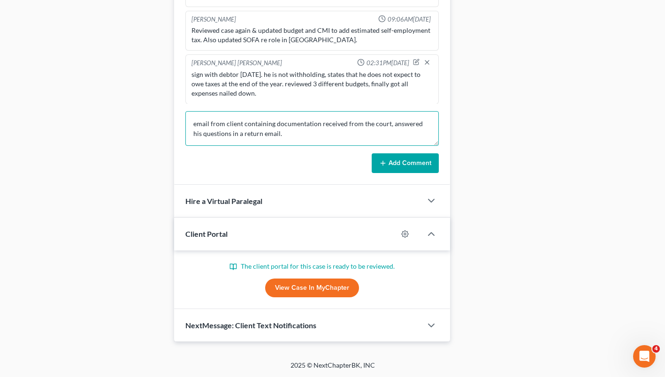
type textarea "email from client containing documentation received from the court, answered hi…"
click at [404, 167] on button "Add Comment" at bounding box center [405, 163] width 67 height 20
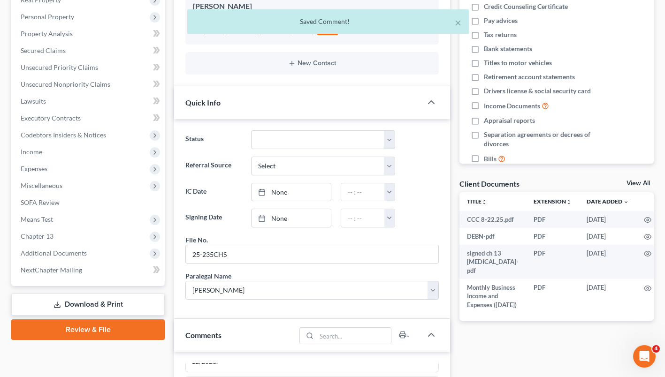
scroll to position [0, 0]
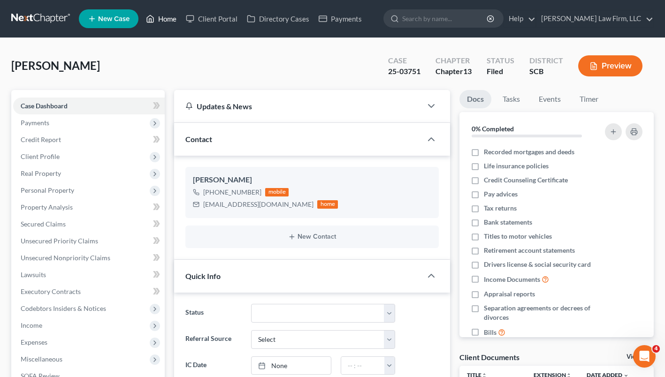
click at [165, 17] on link "Home" at bounding box center [161, 18] width 40 height 17
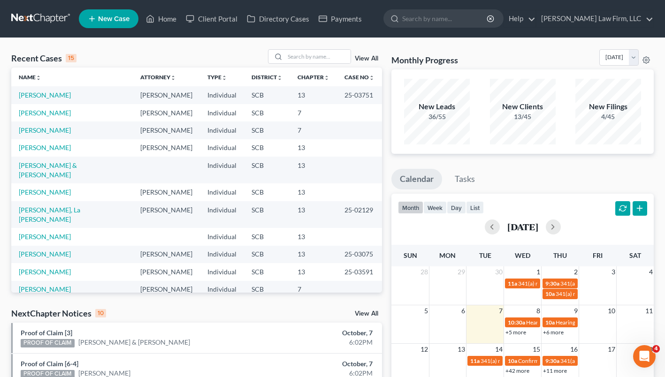
click at [305, 49] on div at bounding box center [310, 56] width 84 height 15
click at [304, 56] on input "search" at bounding box center [318, 57] width 66 height 14
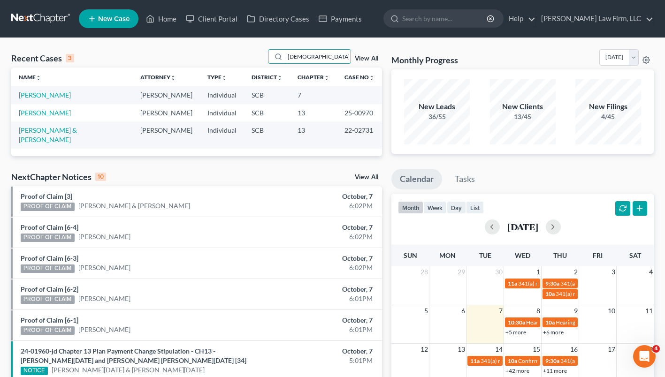
type input "[DEMOGRAPHIC_DATA]"
click at [53, 96] on link "[PERSON_NAME]" at bounding box center [45, 95] width 52 height 8
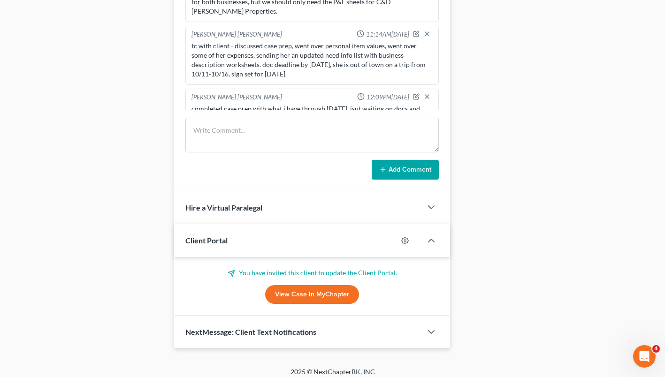
scroll to position [577, 0]
click at [312, 297] on link "View Case in MyChapter" at bounding box center [312, 294] width 94 height 19
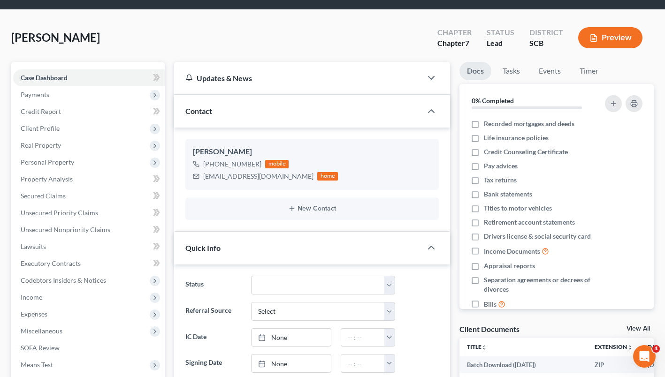
scroll to position [0, 0]
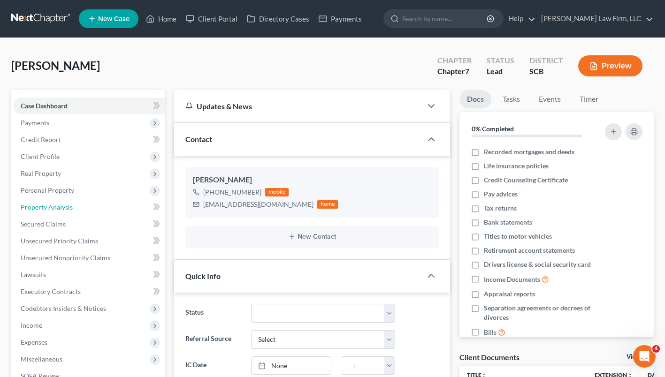
click at [70, 209] on span "Property Analysis" at bounding box center [47, 207] width 52 height 8
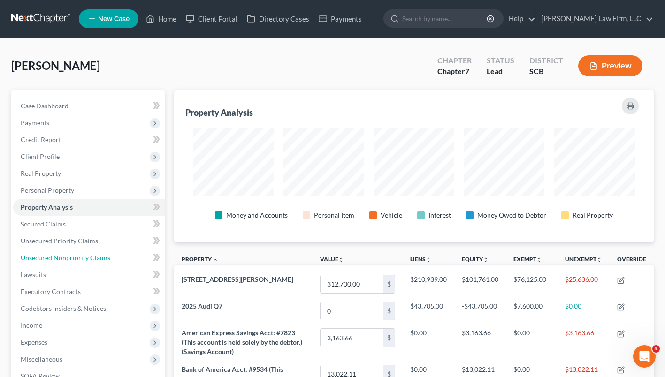
click at [73, 255] on span "Unsecured Nonpriority Claims" at bounding box center [66, 258] width 90 height 8
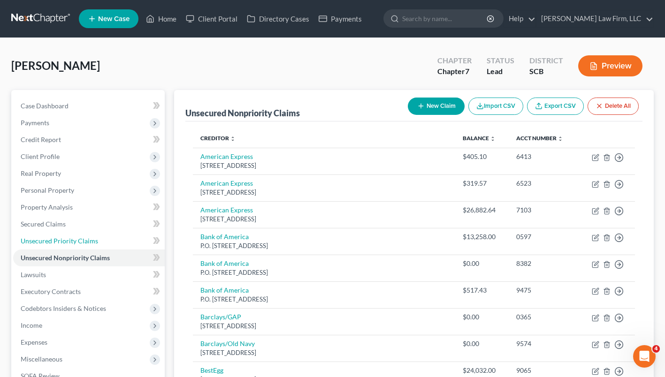
click at [87, 242] on span "Unsecured Priority Claims" at bounding box center [59, 241] width 77 height 8
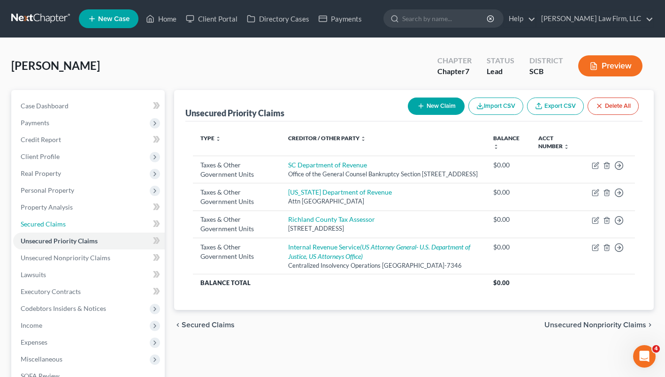
click at [91, 225] on link "Secured Claims" at bounding box center [89, 224] width 152 height 17
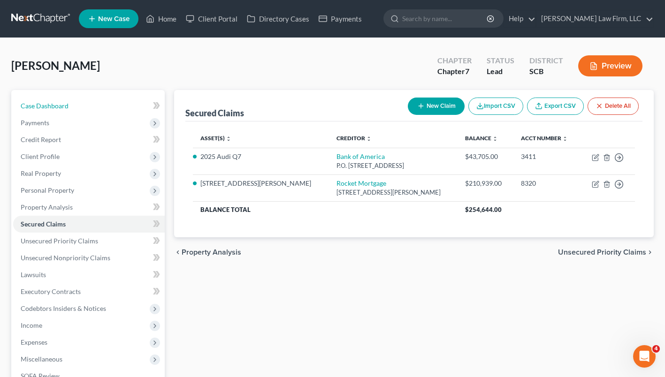
click at [66, 104] on span "Case Dashboard" at bounding box center [45, 106] width 48 height 8
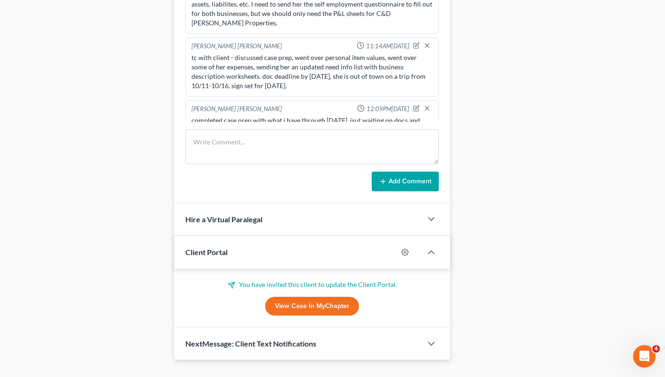
scroll to position [583, 0]
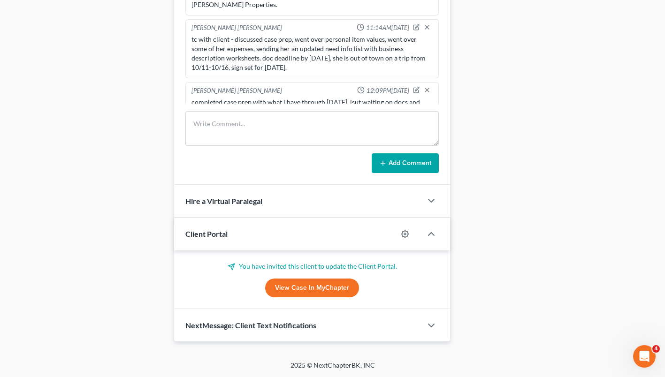
click at [336, 289] on link "View Case in MyChapter" at bounding box center [312, 288] width 94 height 19
click at [233, 127] on textarea at bounding box center [311, 128] width 253 height 35
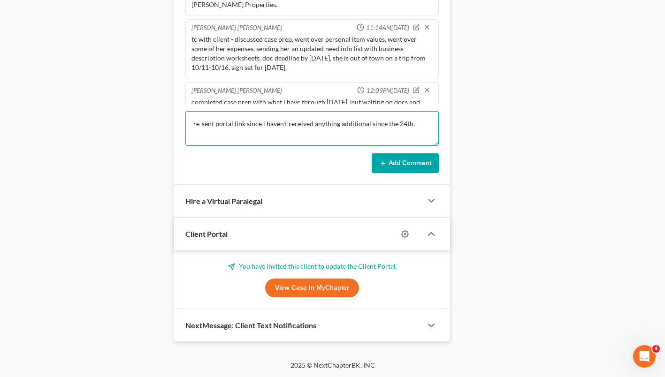
type textarea "re-sent portal link since i haven't received anything additional since the 24th."
click at [426, 167] on button "Add Comment" at bounding box center [405, 163] width 67 height 20
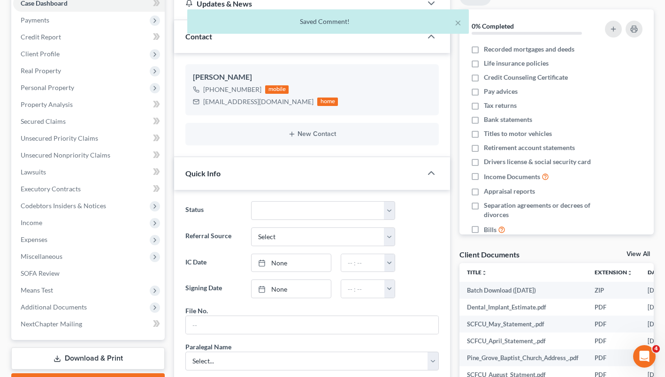
scroll to position [0, 0]
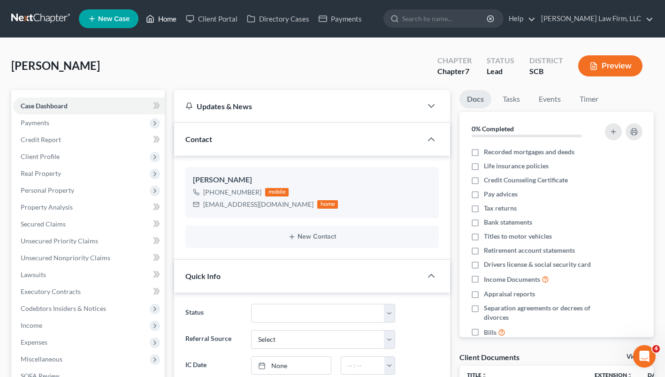
click at [170, 18] on link "Home" at bounding box center [161, 18] width 40 height 17
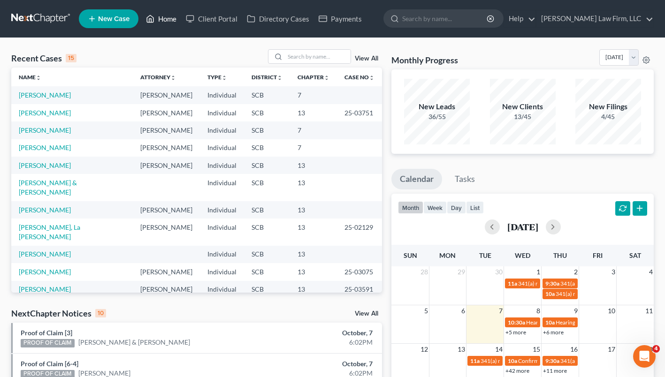
click at [172, 21] on link "Home" at bounding box center [161, 18] width 40 height 17
